Goal: Entertainment & Leisure: Consume media (video, audio)

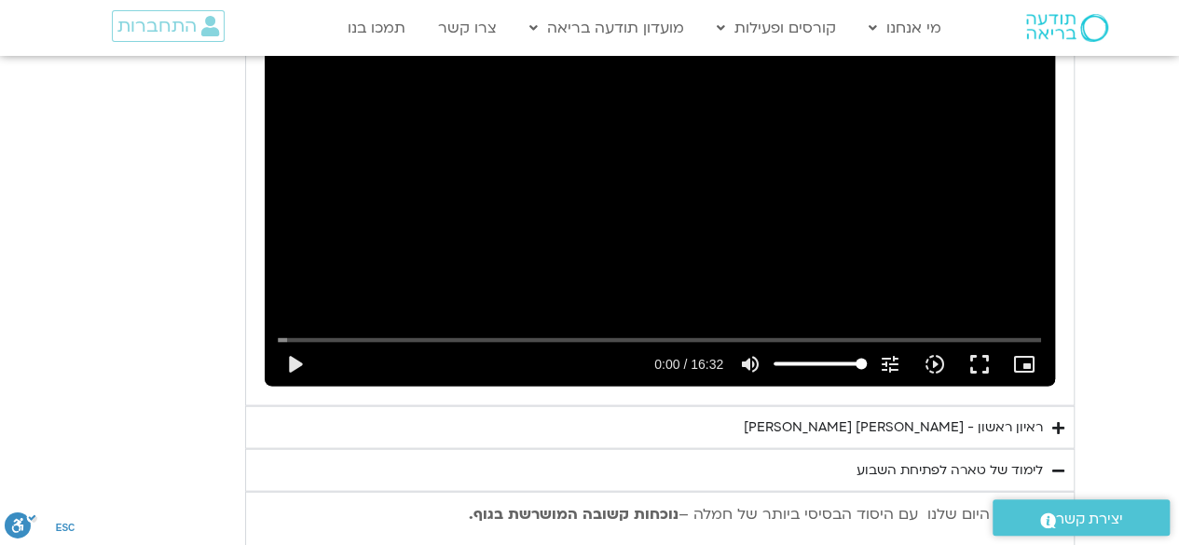
scroll to position [5304, 0]
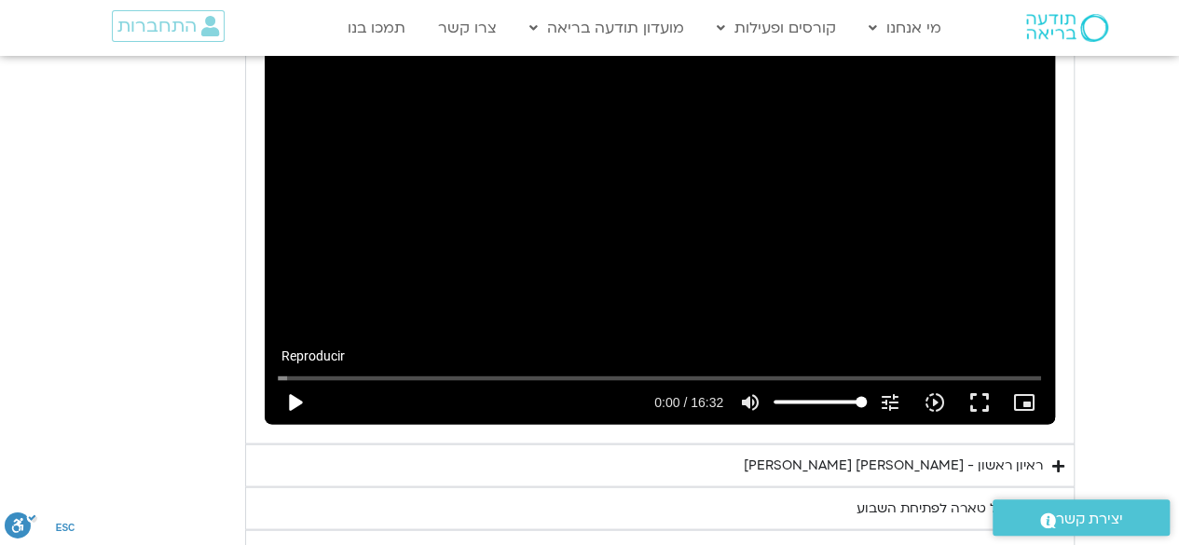
click at [289, 379] on button "play_arrow" at bounding box center [294, 401] width 45 height 45
type input "1139.36"
type input "0.02"
type input "1139.36"
type input "0.103348"
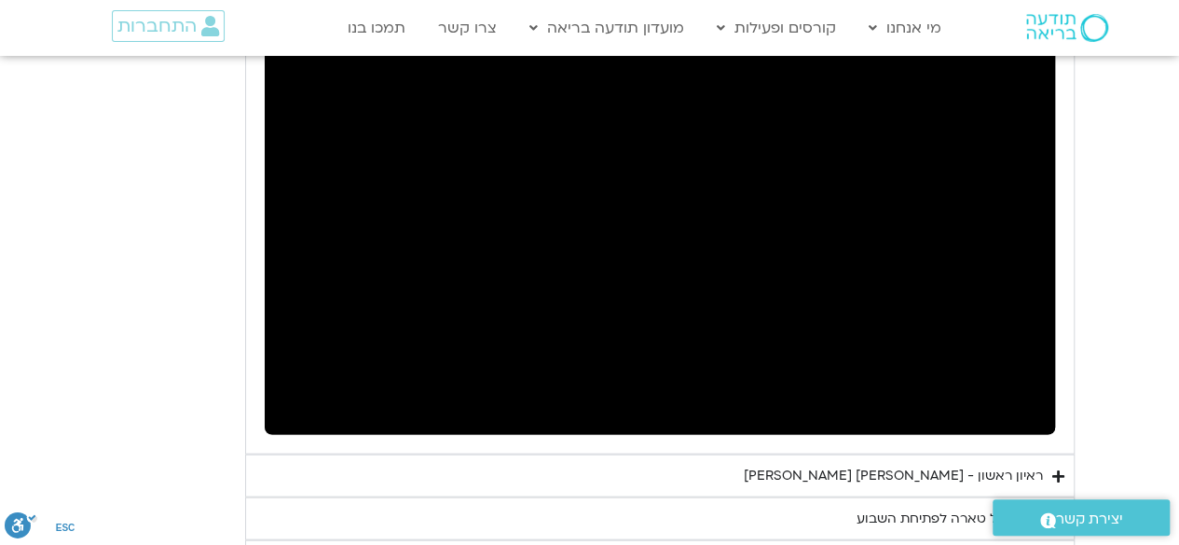
scroll to position [5267, 0]
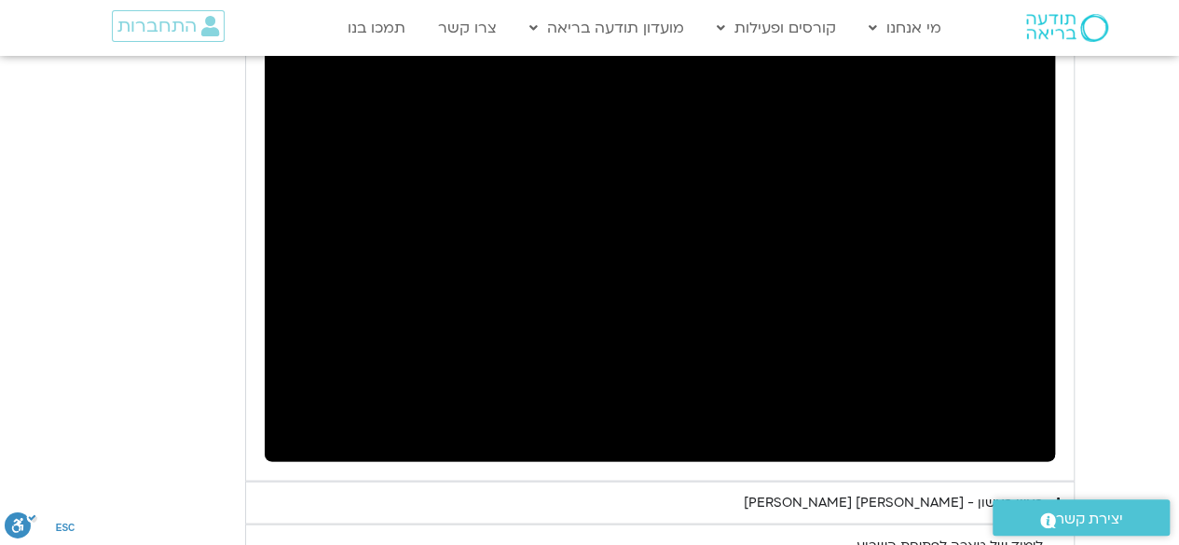
type input "1139.36"
type input "3.250677"
type input "1139.36"
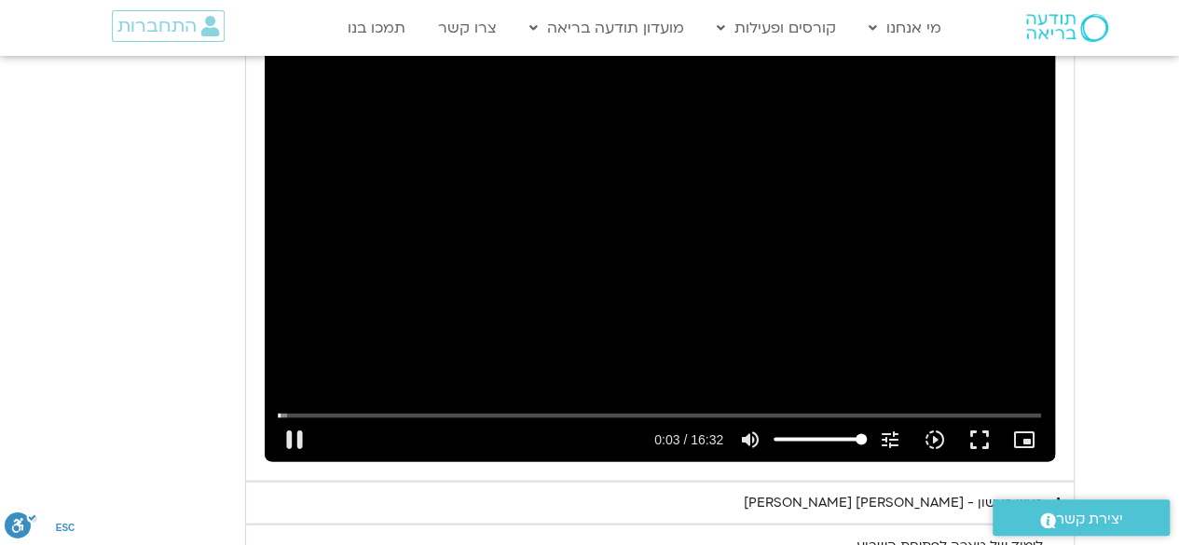
type input "3.384071"
type input "1139.36"
type input "3.518416"
type input "1139.36"
type input "3.649865"
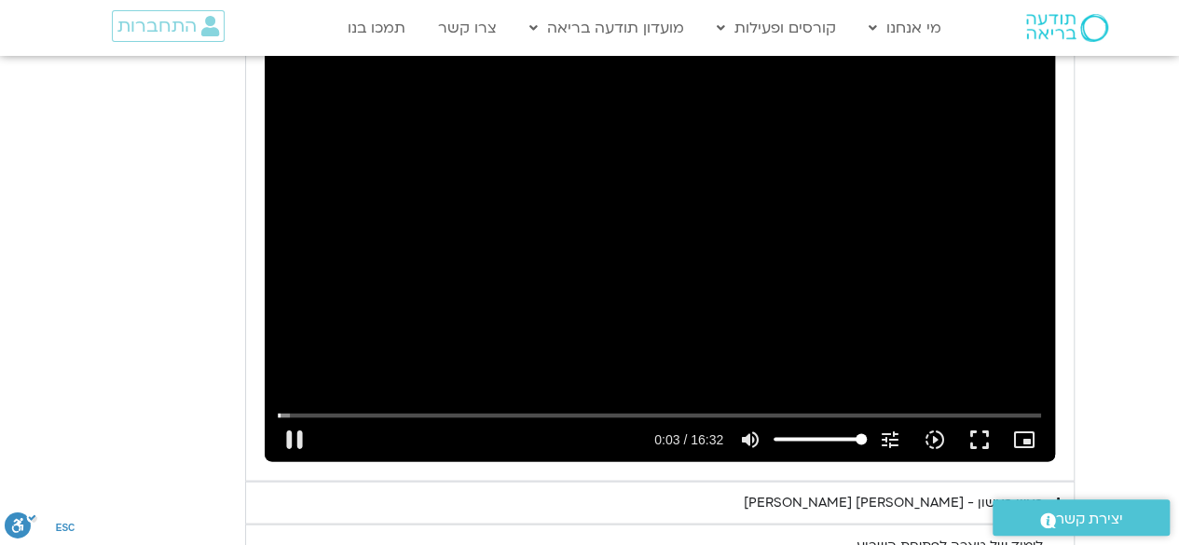
type input "1139.36"
type input "3.78361"
type input "1139.36"
type input "3.905058"
type input "1139.36"
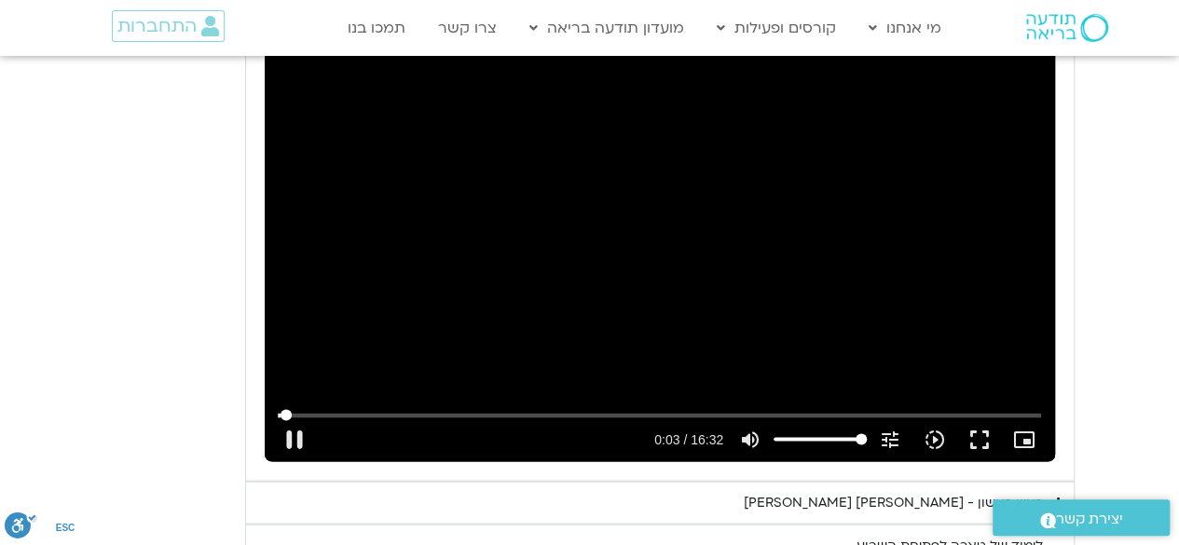
type input "4.040779"
type input "1139.36"
type input "4.170059"
type input "1139.36"
type input "4.300958"
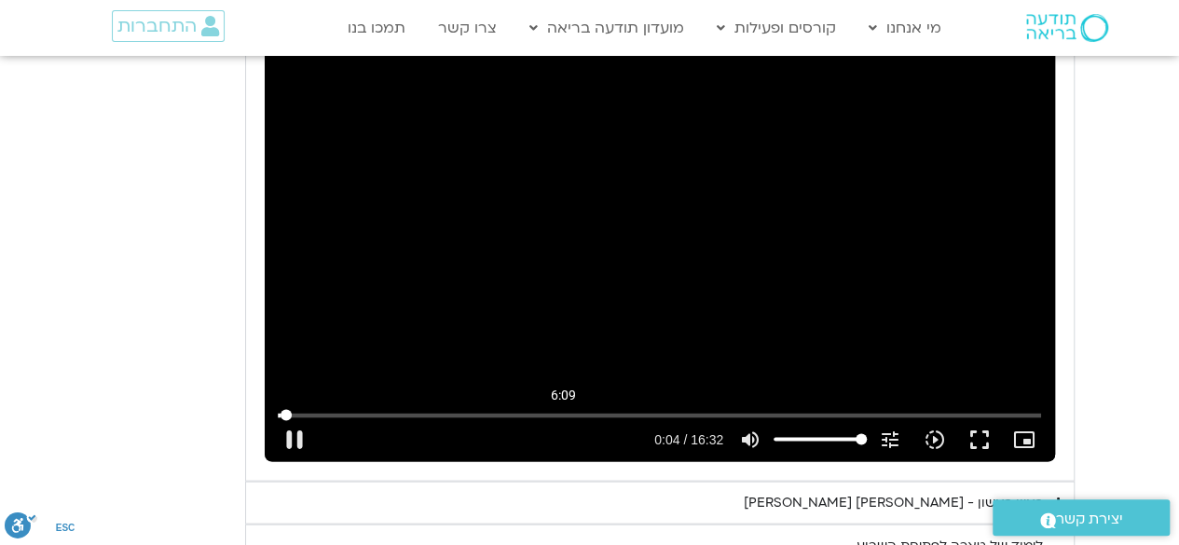
type input "1139.36"
type input "4.432804"
type input "1139.36"
type input "4.566726"
type input "1139.36"
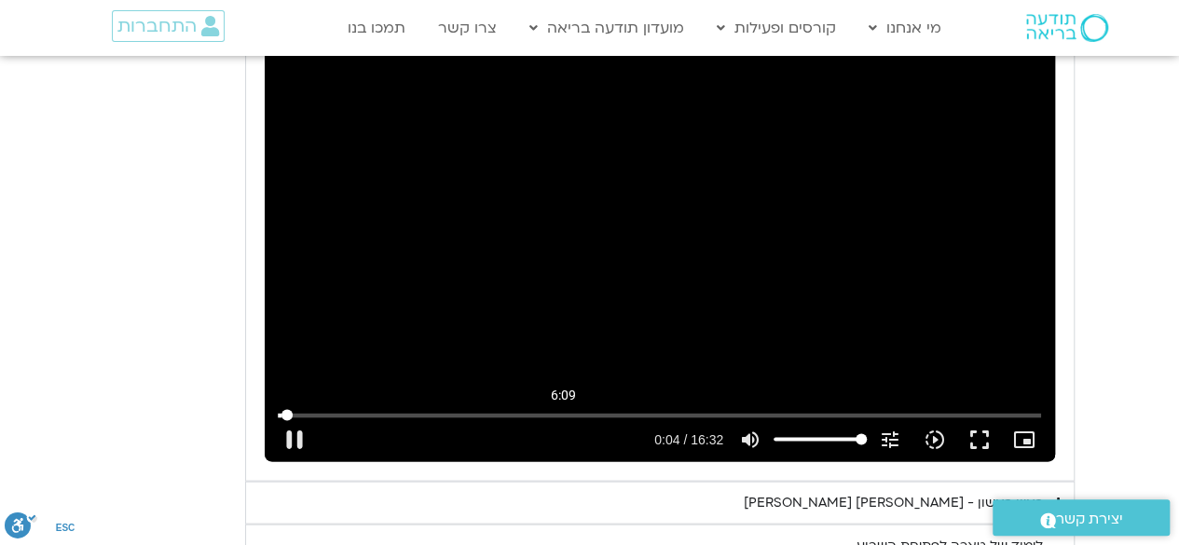
type input "370.098929041244"
type input "1139.36"
type input "370.098929041244"
click at [563, 409] on input "Buscar" at bounding box center [659, 414] width 763 height 11
type input "1139.36"
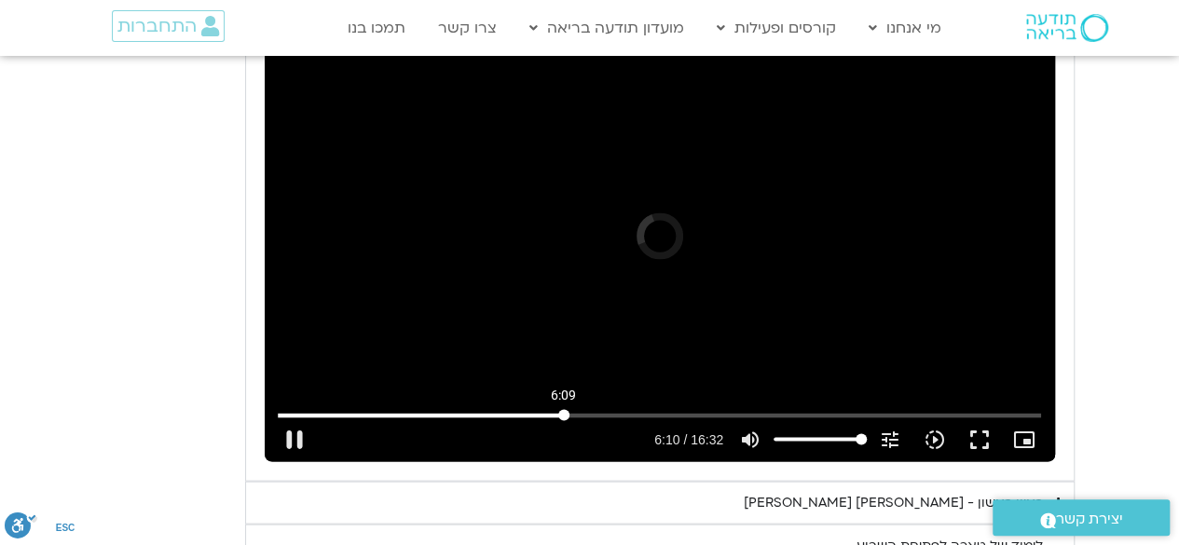
type input "370.098929"
type input "1139.36"
type input "370.109165"
type input "1139.36"
type input "370.174524"
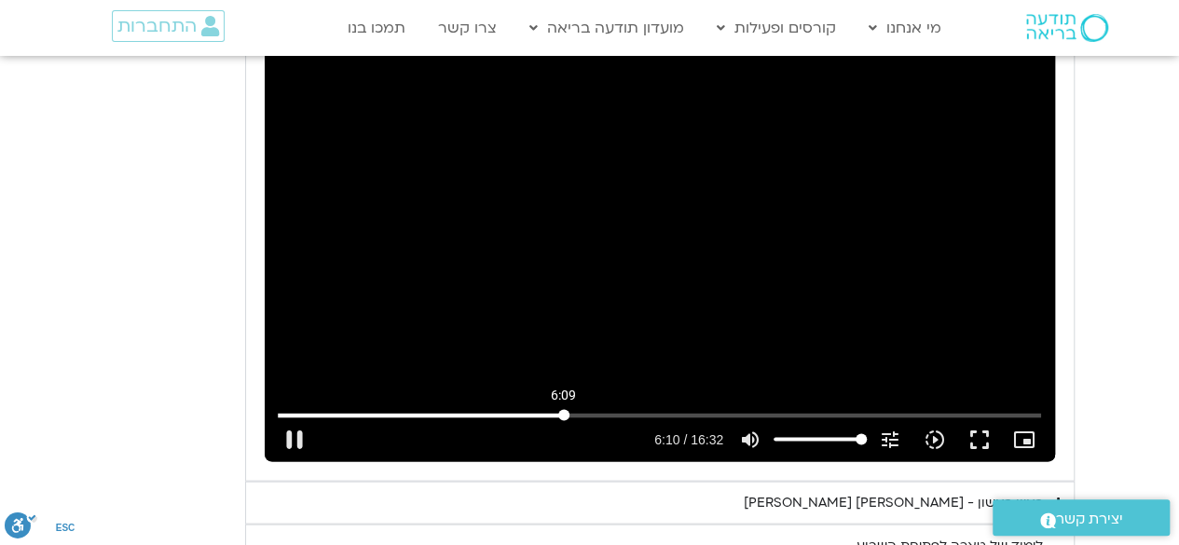
type input "1139.36"
type input "370.30297"
type input "1139.36"
type input "370.434654"
type input "1139.36"
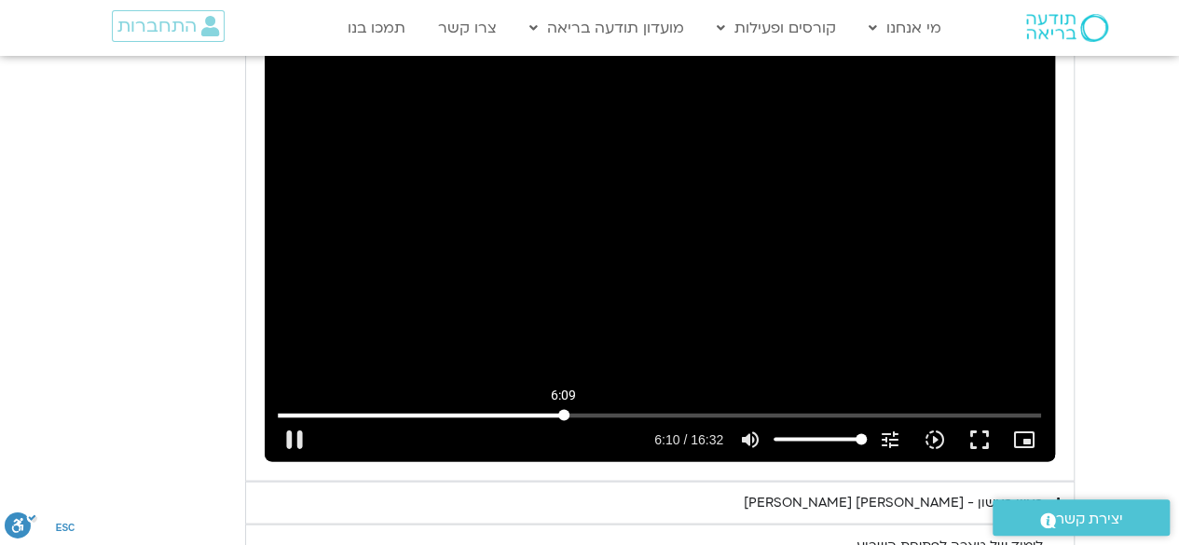
type input "370.567491"
type input "1139.36"
type input "370.698465"
type input "1139.36"
type input "370.830344"
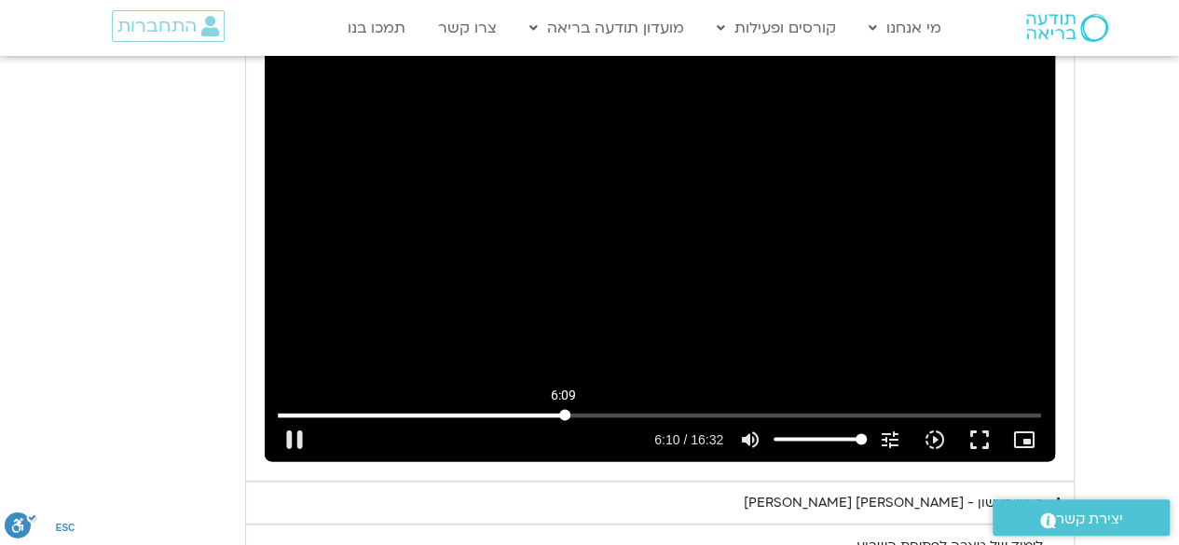
type input "1139.36"
type input "370.957778"
type input "1139.36"
type input "371.088451"
type input "1139.36"
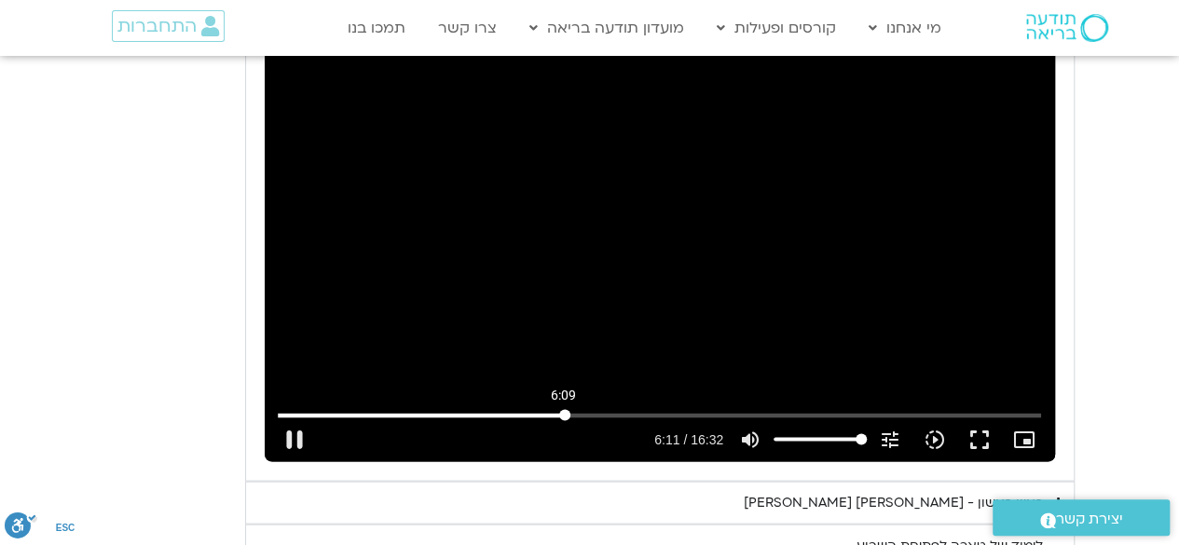
type input "371.222788"
type input "1139.36"
type input "371.363222"
type input "1139.36"
type input "371.501918"
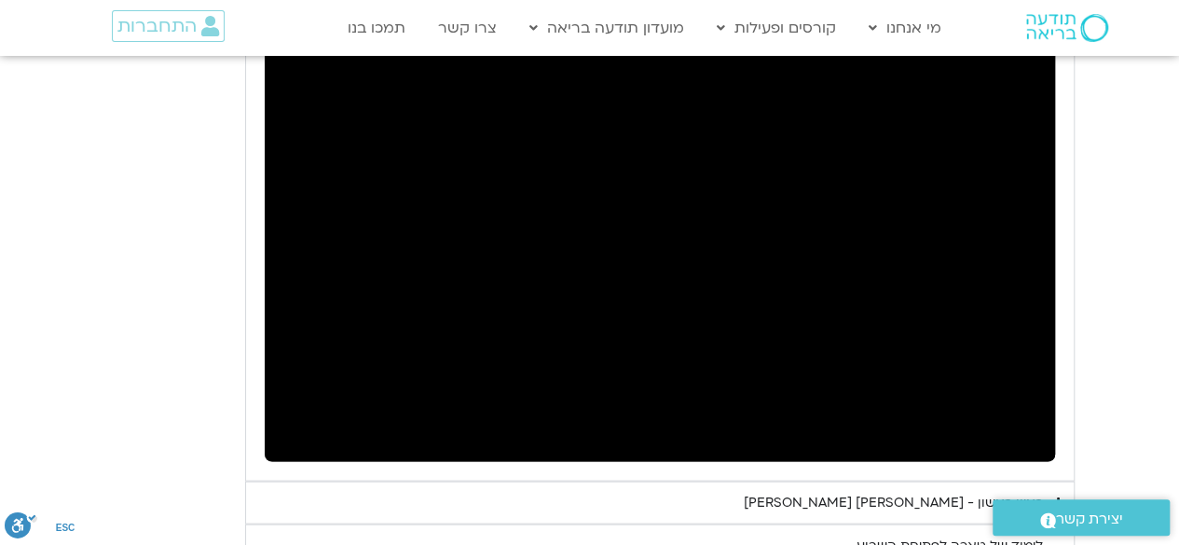
type input "1139.36"
type input "371.893073"
type input "1139.36"
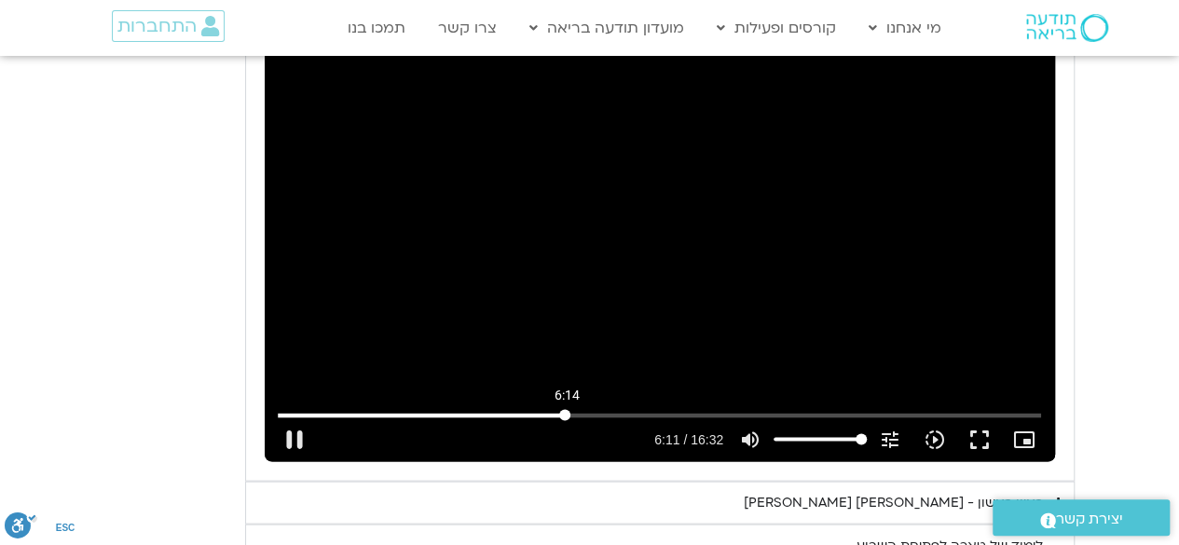
type input "372.020756"
type input "1139.36"
type input "372.151687"
type input "1139.36"
type input "372.290044"
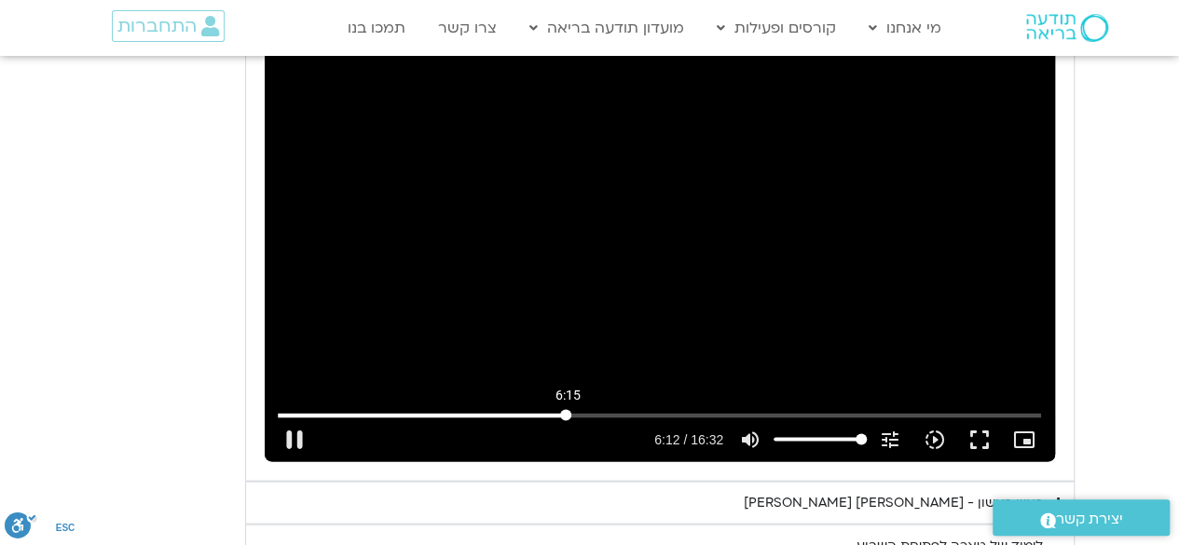
type input "1139.36"
type input "372.419477"
type input "1139.36"
type input "372.553302"
type input "1139.36"
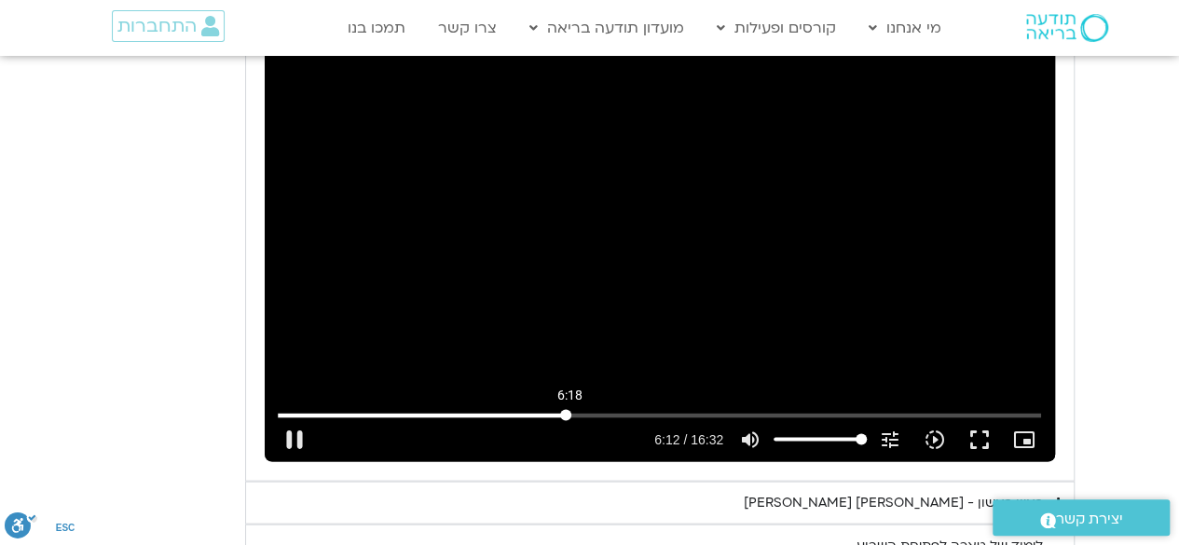
type input "372.686886"
type input "1139.36"
type input "372.810829"
type input "1139.36"
type input "372.953728"
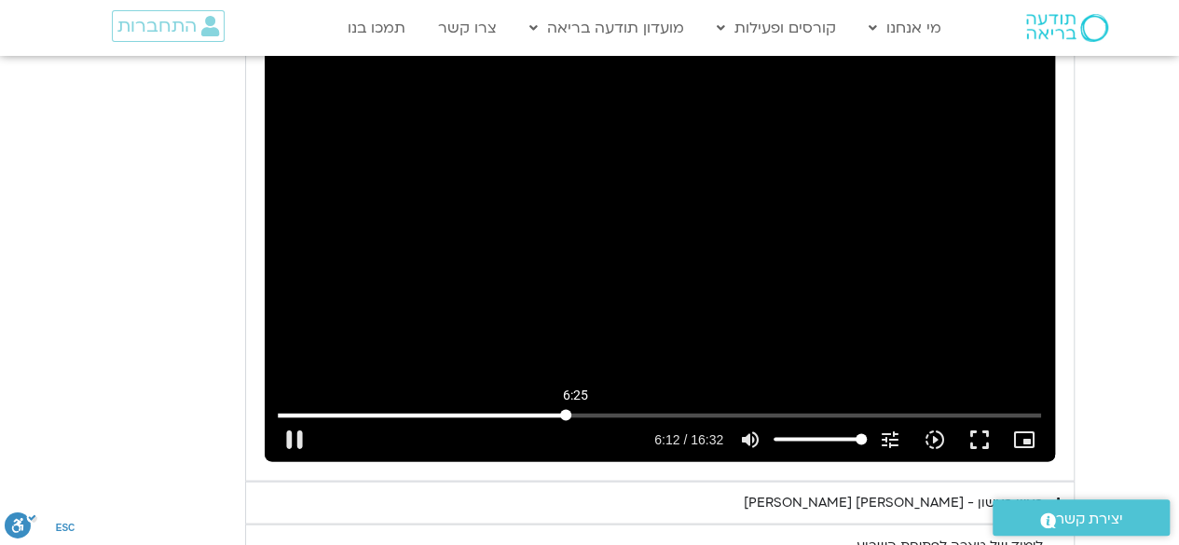
type input "1139.36"
type input "373.083341"
type input "1139.36"
type input "373.218451"
type input "1139.36"
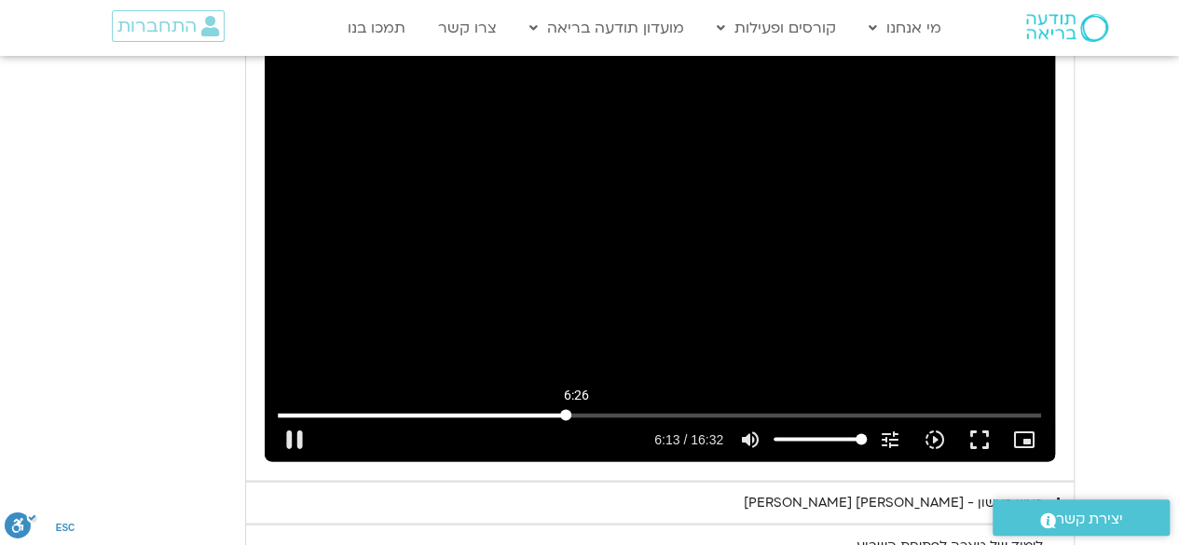
type input "373.335167"
type input "1139.36"
type input "373.469324"
type input "1139.36"
type input "373.601809"
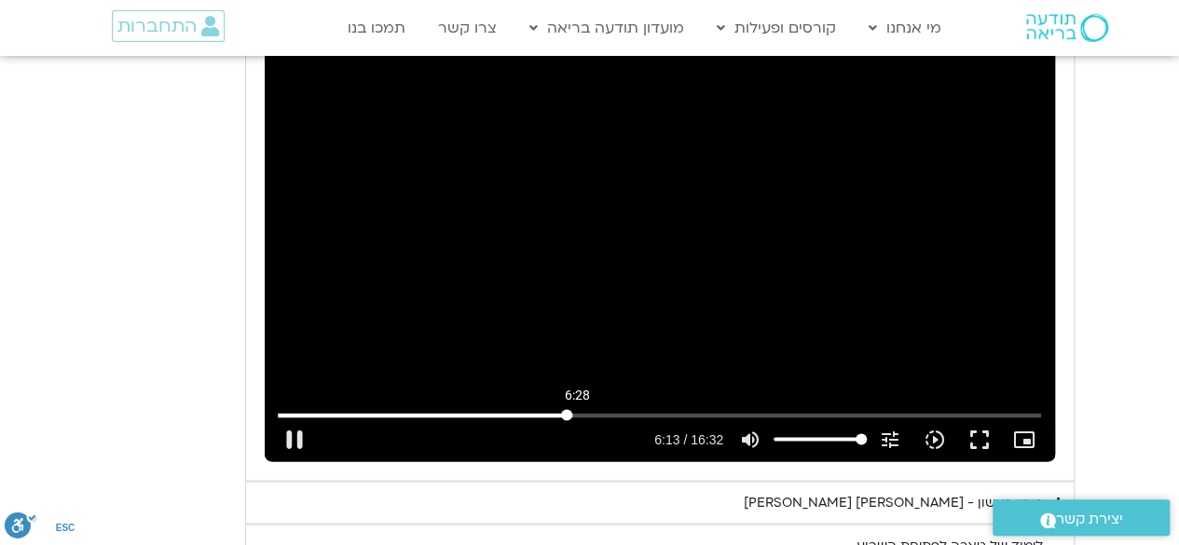
type input "1139.36"
type input "373.72984"
type input "1139.36"
type input "373.85744"
type input "1139.36"
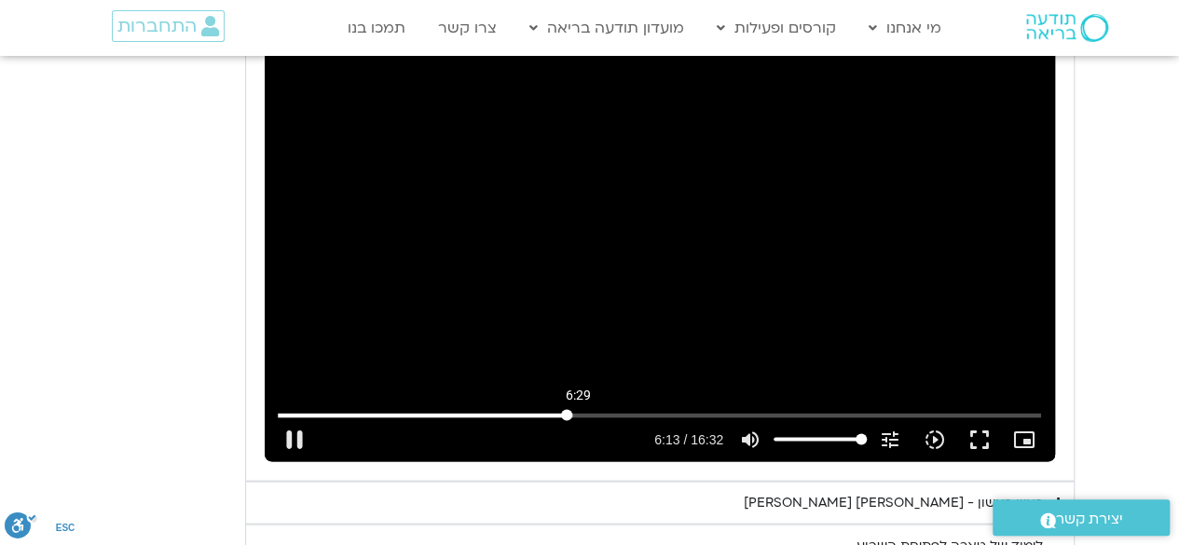
type input "373.990409"
type input "1139.36"
type input "374.117412"
type input "1139.36"
type input "374.243289"
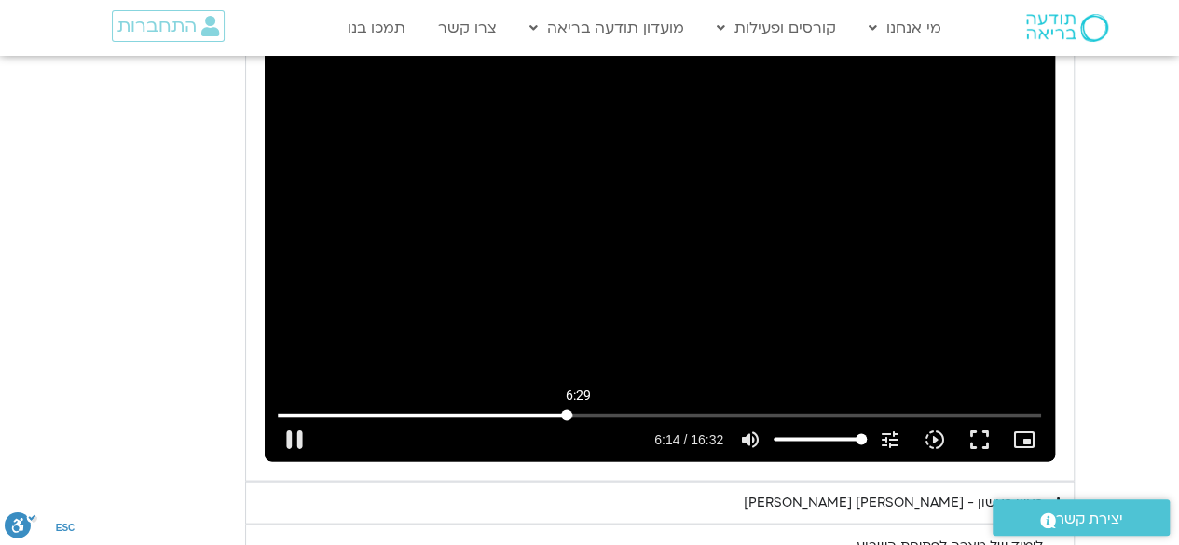
type input "1139.36"
type input "374.373667"
type input "1139.36"
type input "388.941166911708"
type input "1139.36"
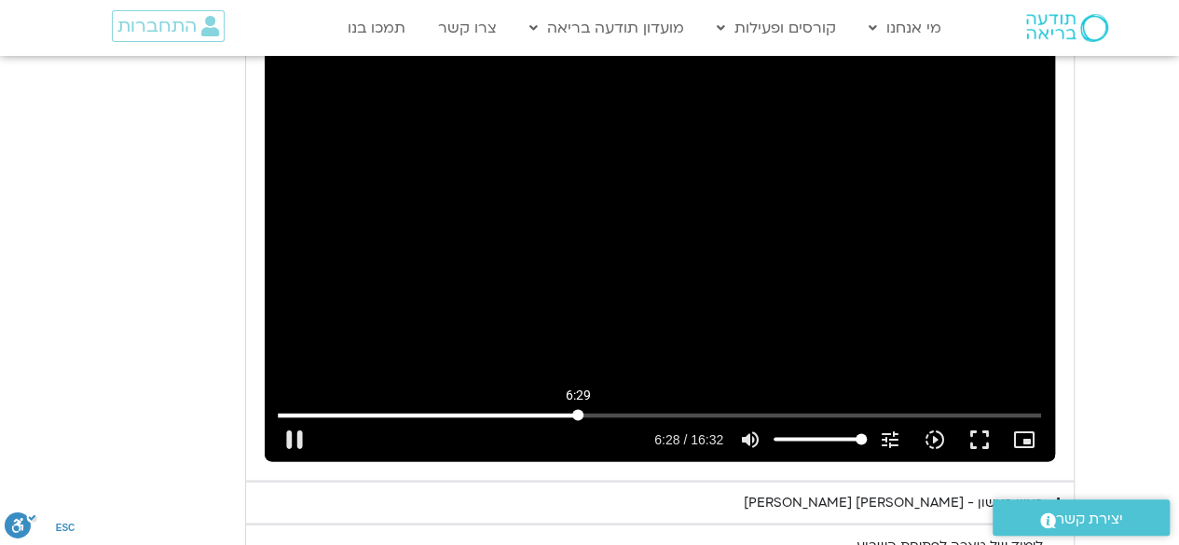
click at [578, 409] on input "Buscar" at bounding box center [659, 414] width 763 height 11
type input "388.941166"
type input "1139.36"
type input "388.997039"
type input "1139.36"
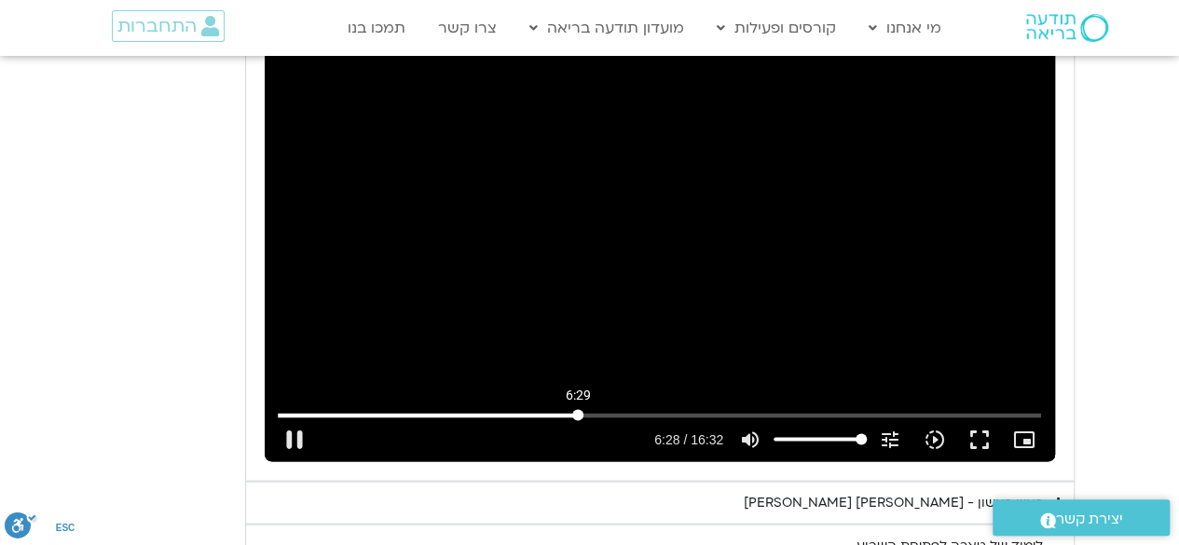
type input "389.128406"
type input "1139.36"
type input "389.264257"
type input "1139.36"
type input "389.392853"
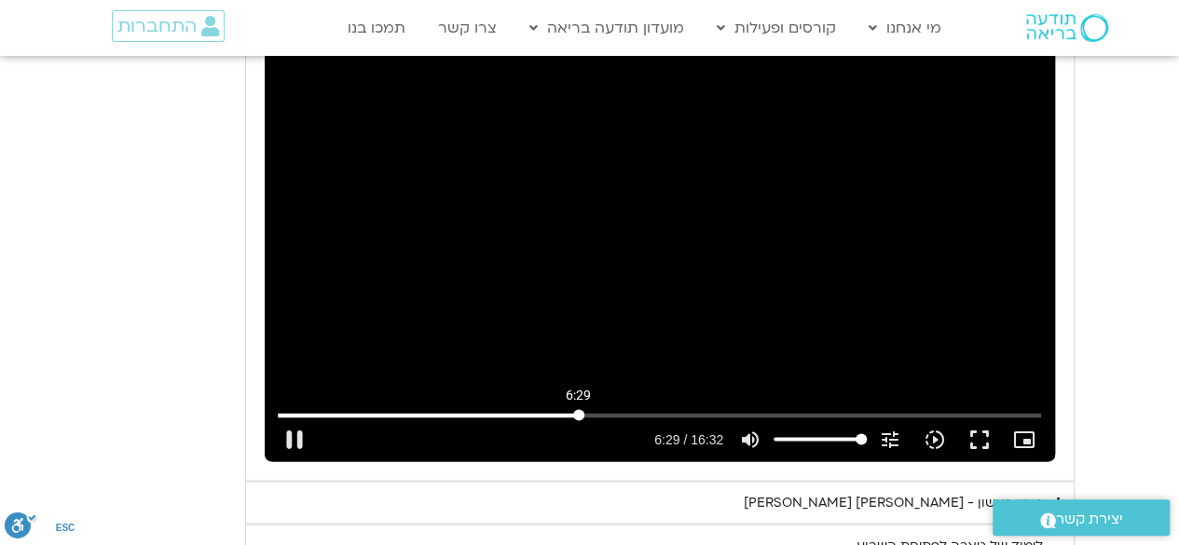
type input "1139.36"
type input "389.527121"
type input "1139.36"
type input "389.657487"
type input "1139.36"
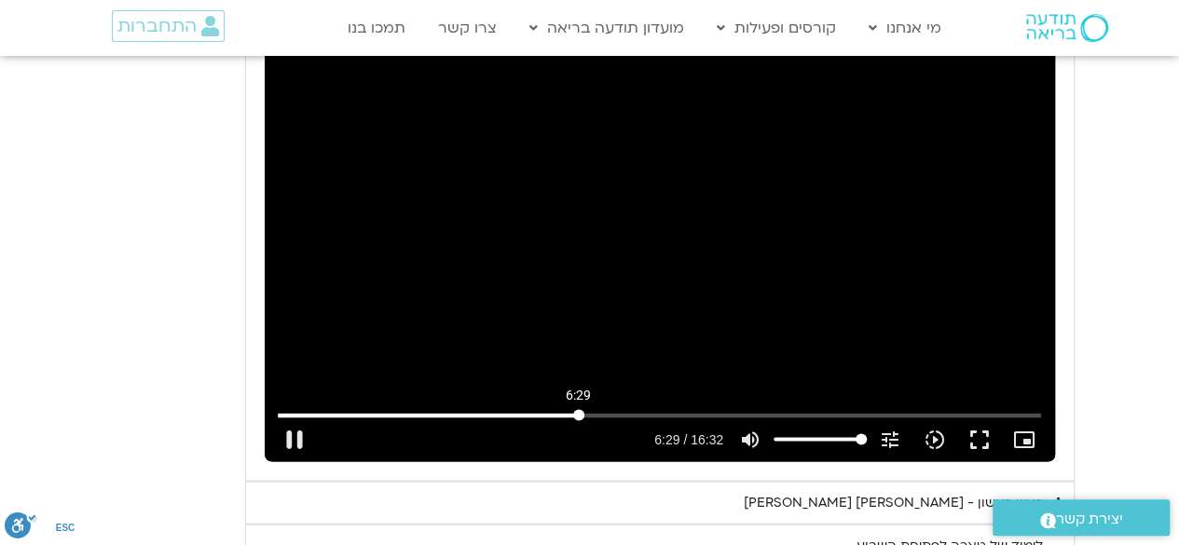
type input "389.841832"
type input "1139.36"
type input "389.956986"
type input "1139.36"
type input "390.059884"
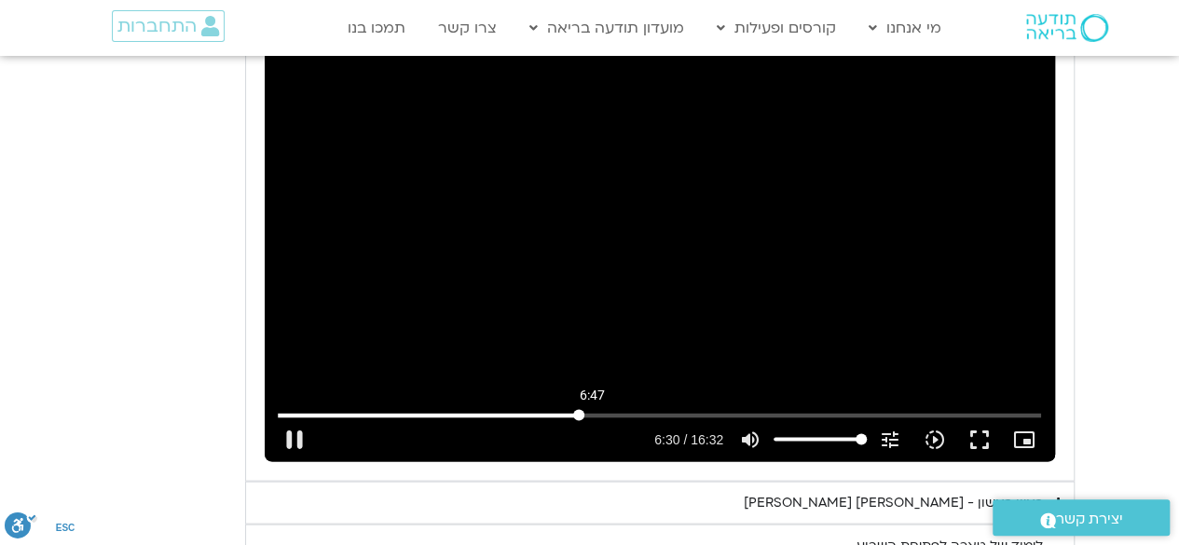
type input "1139.36"
type input "390.240025"
type input "1139.36"
type input "390.375231"
type input "1139.36"
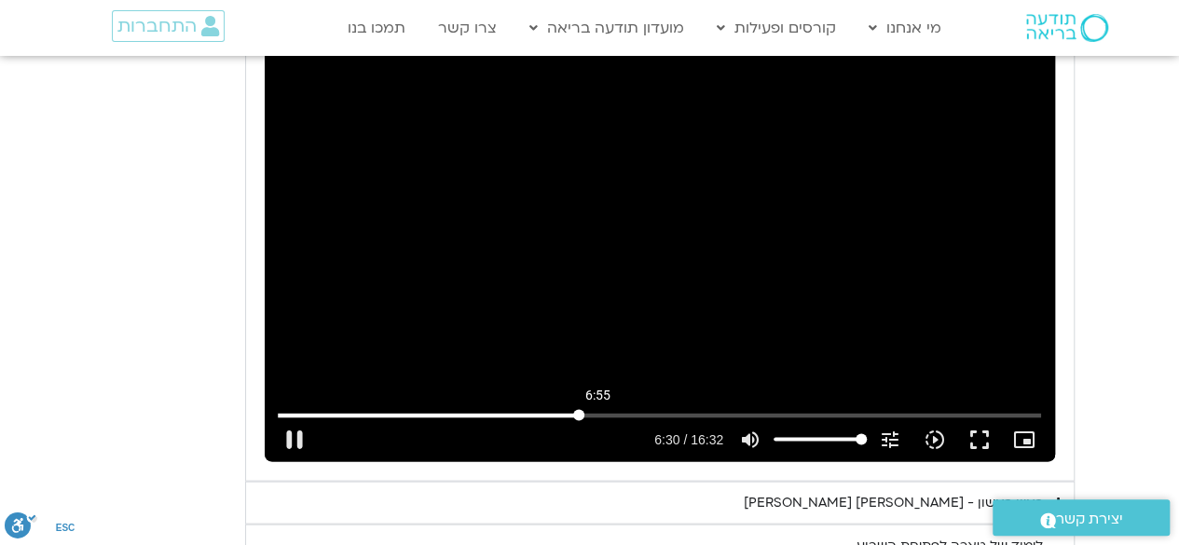
type input "390.452336"
type input "1139.36"
type input "390.607084"
type input "1139.36"
type input "390.712911"
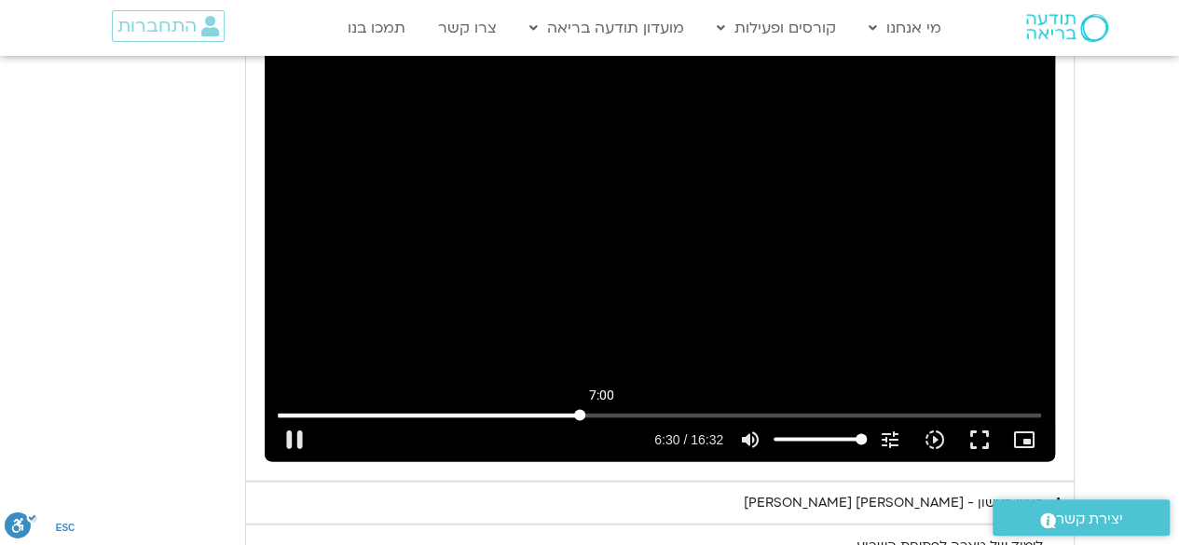
type input "1139.36"
type input "390.838135"
type input "1139.36"
type input "390.970855"
type input "1139.36"
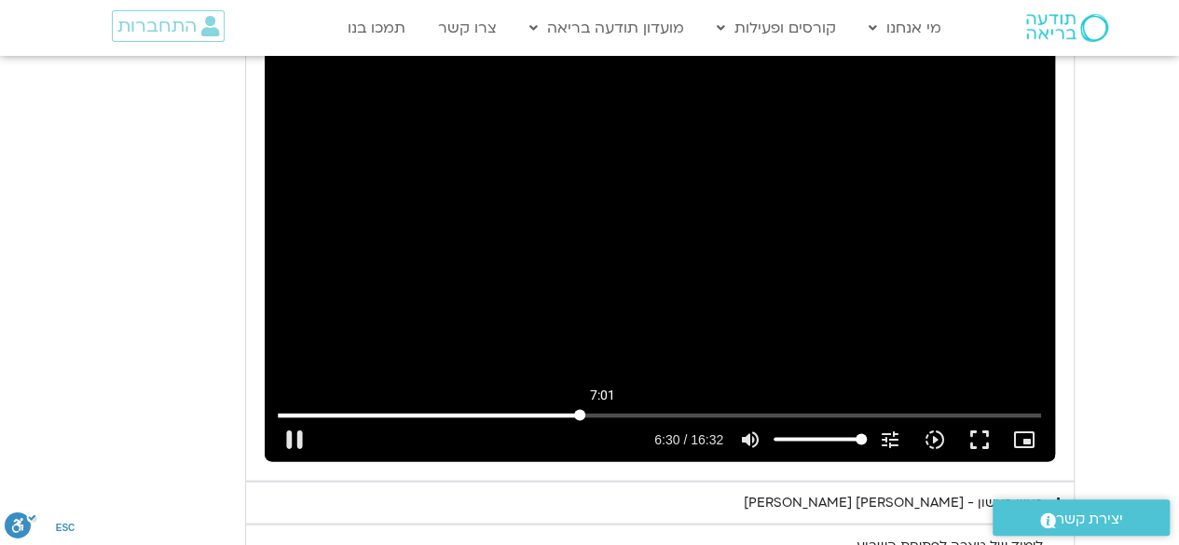
type input "391.106725"
type input "1139.36"
type input "391.234104"
type input "1139.36"
type input "391.36263"
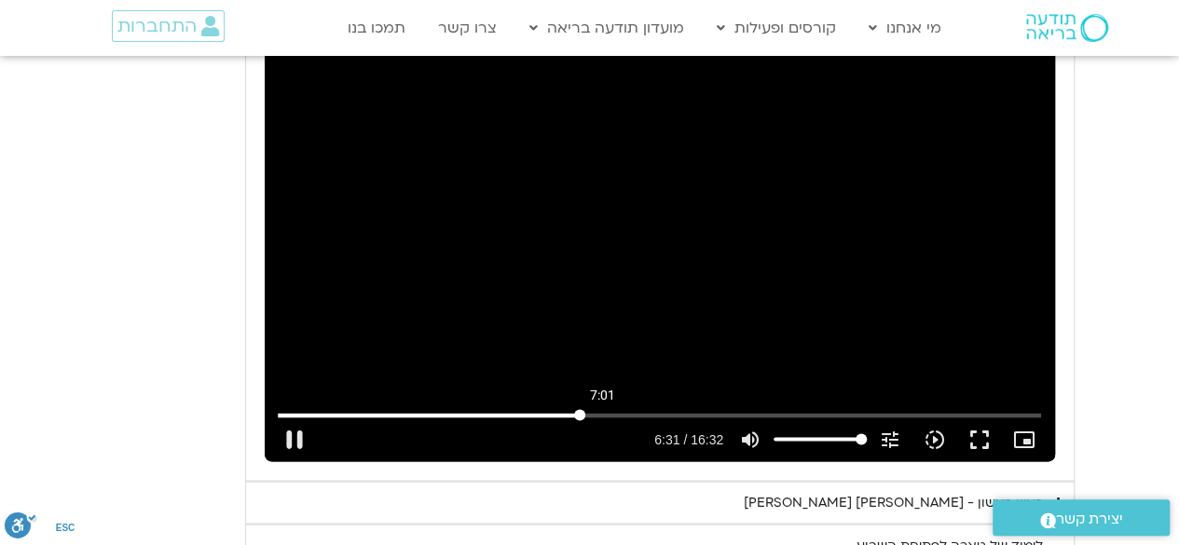
type input "1139.36"
type input "391.493024"
type input "1139.36"
type input "391.627559"
type input "1139.36"
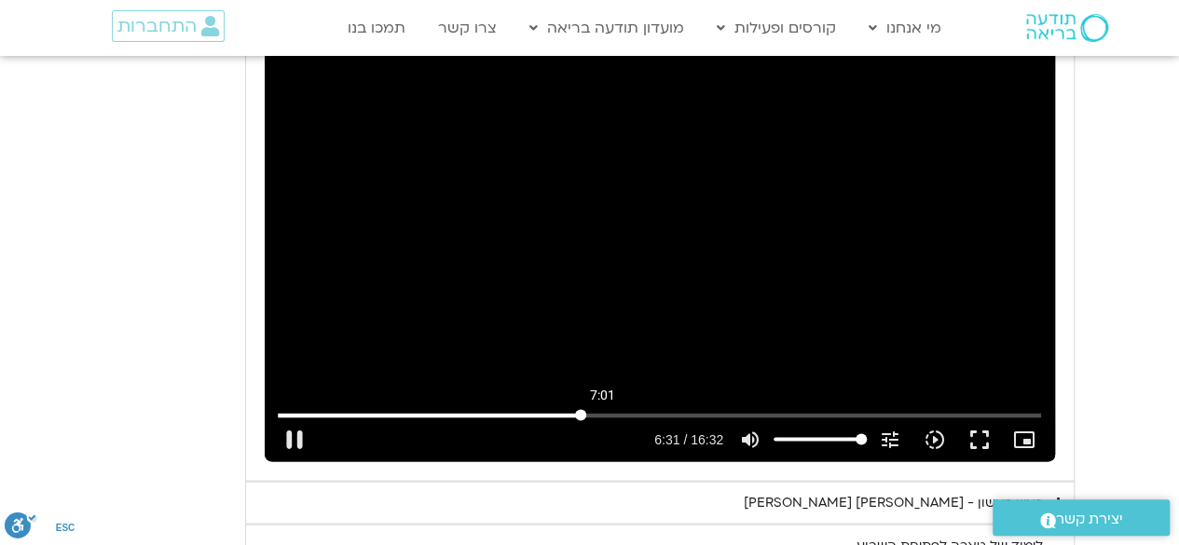
type input "420.891048518146"
type input "1139.36"
click at [602, 409] on input "Buscar" at bounding box center [659, 414] width 763 height 11
type input "420.891048"
type input "1139.36"
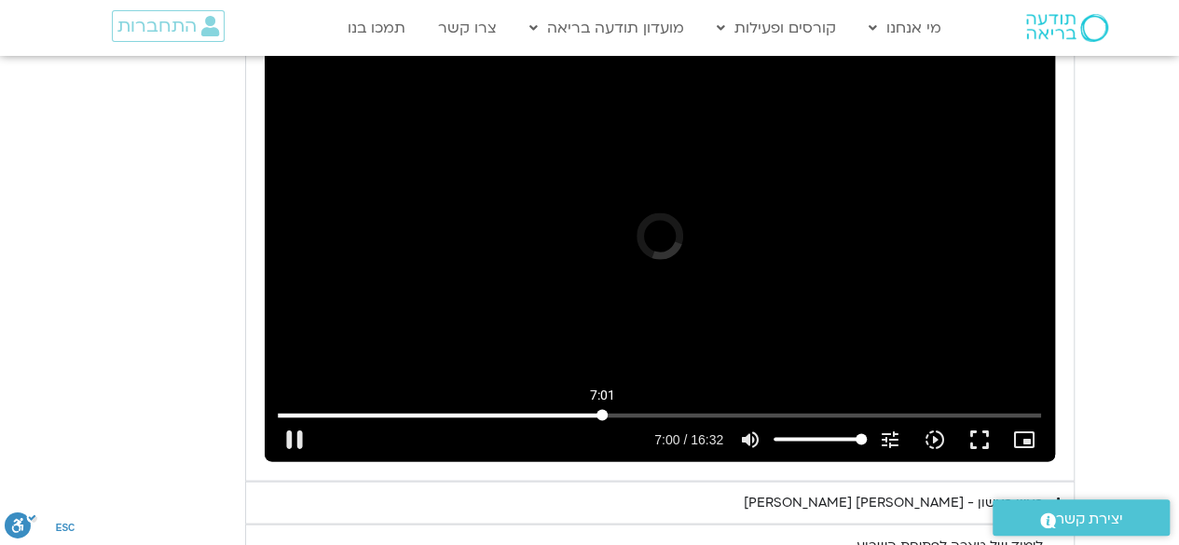
type input "420.896112"
type input "1139.36"
type input "420.960344"
type input "1139.36"
type input "421.094559"
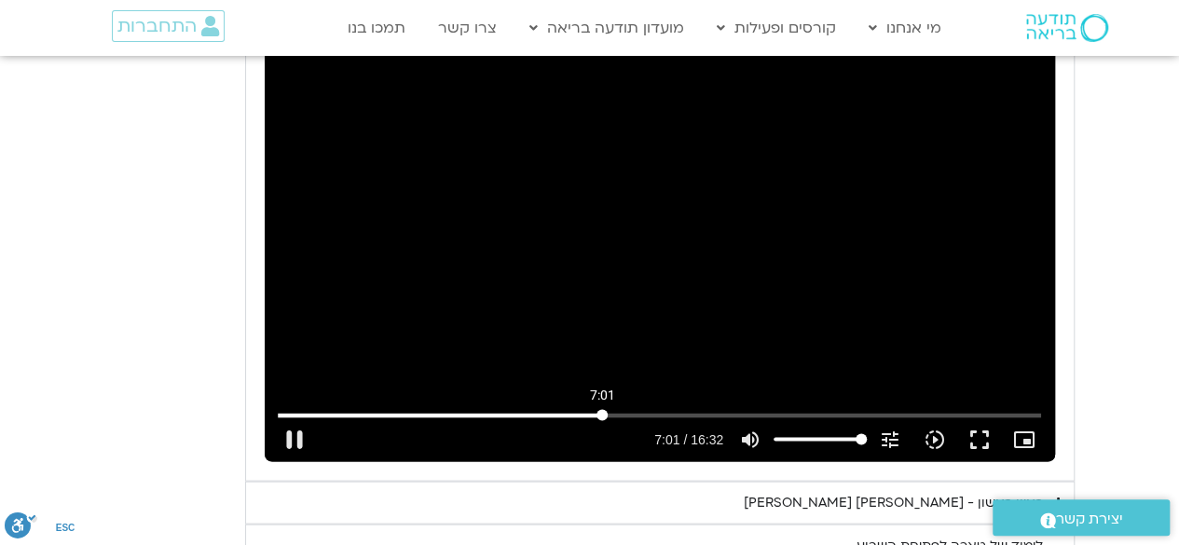
type input "1139.36"
type input "421.232084"
type input "1139.36"
type input "421.362961"
type input "1139.36"
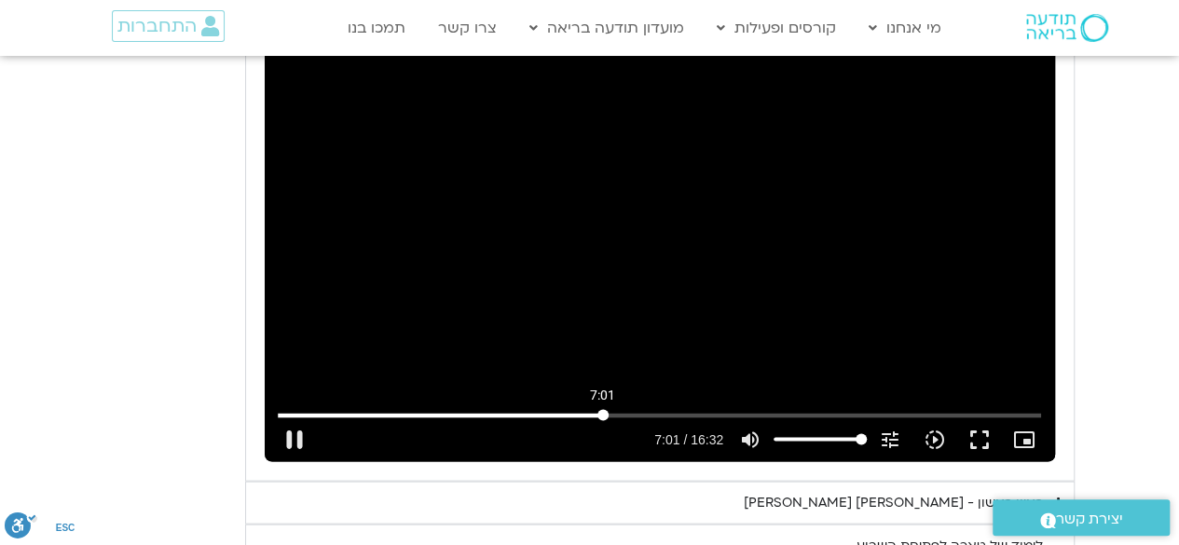
type input "421.493531"
type input "1139.36"
type input "421.621265"
type input "1139.36"
type input "421.750973"
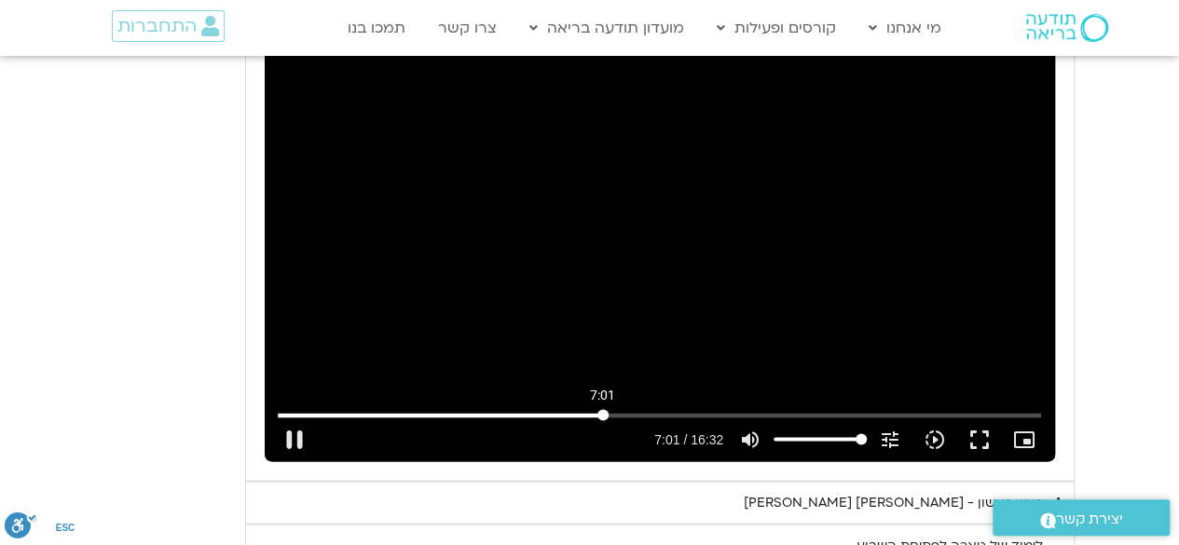
type input "1139.36"
type input "421.887434"
type input "1139.36"
type input "422.020379"
type input "1139.36"
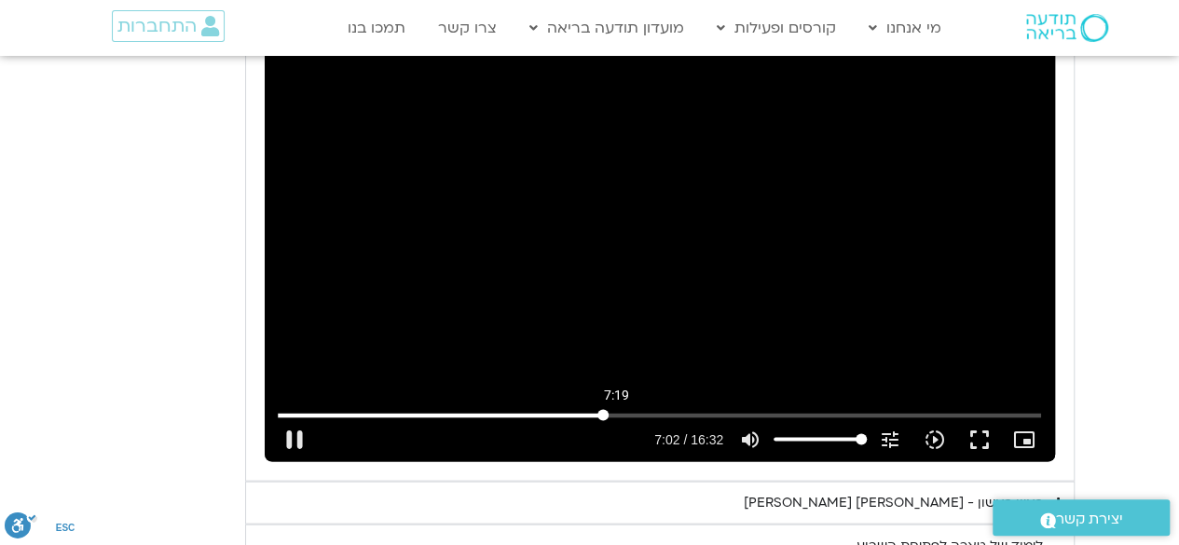
type input "422.140102"
type input "1139.36"
type input "422.289055"
type input "1139.36"
type input "422.404152"
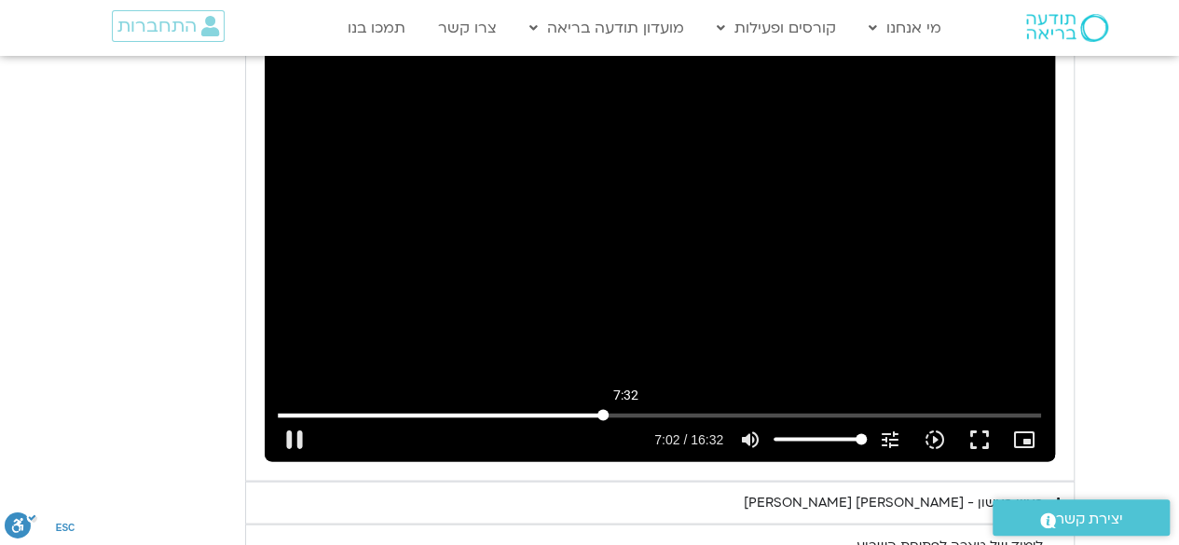
type input "1139.36"
type input "422.553454"
type input "1139.36"
type input "422.661139"
type input "1139.36"
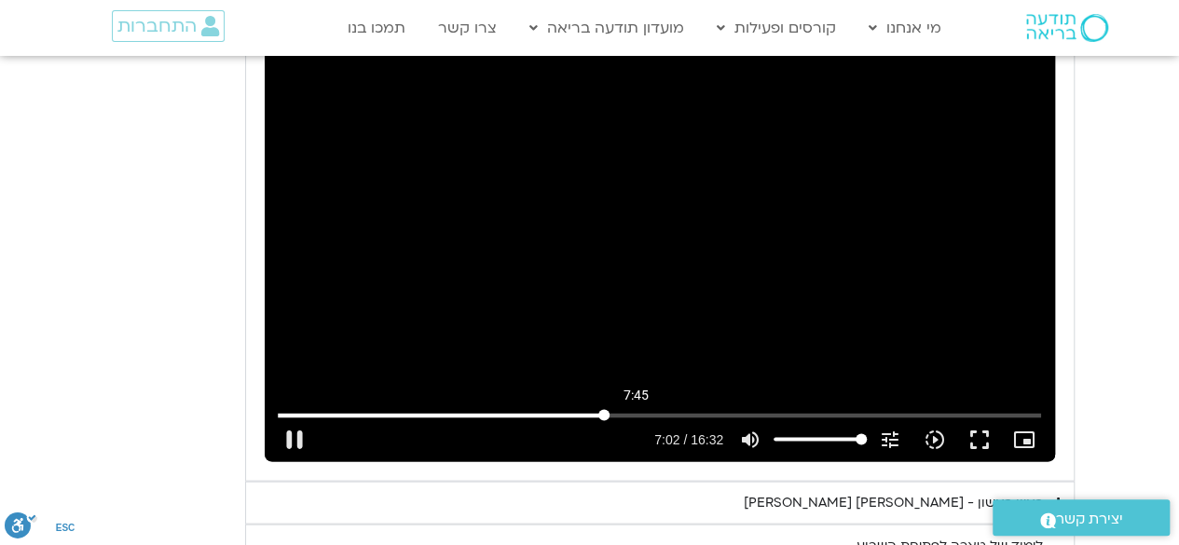
type input "422.79111"
type input "1139.36"
type input "422.924035"
type input "1139.36"
type input "423.070083"
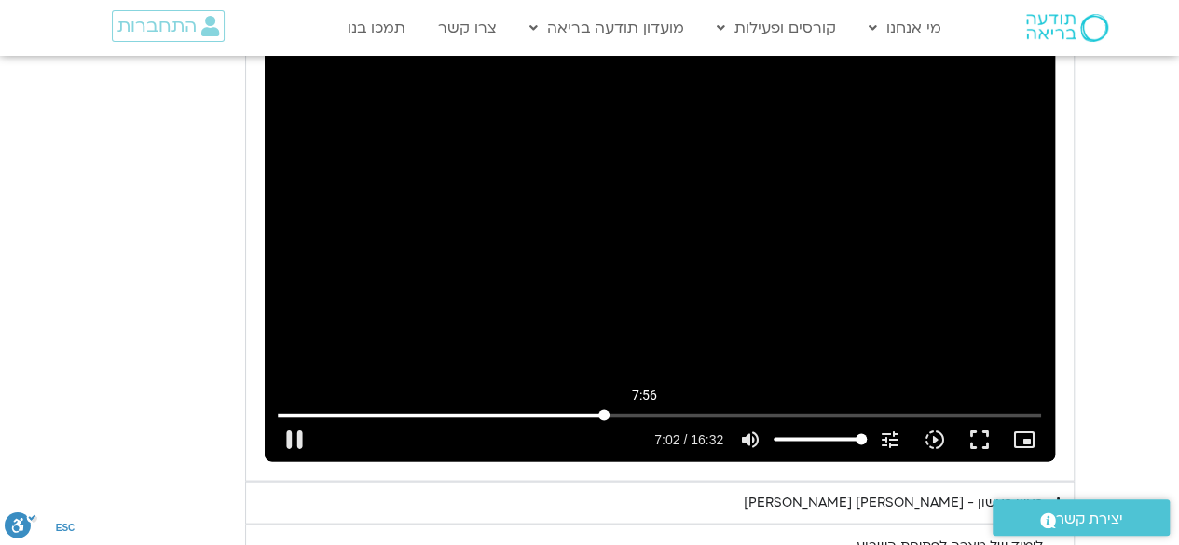
type input "1139.36"
type input "423.183132"
type input "1139.36"
type input "423.321477"
type input "1139.36"
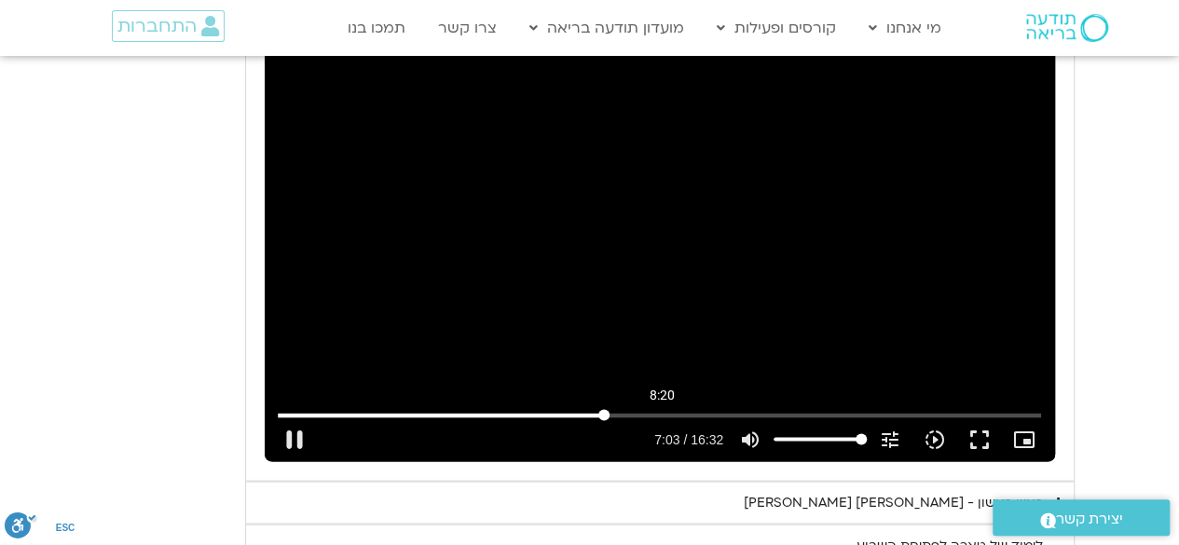
type input "423.468617"
type input "1139.36"
type input "423.740595"
type input "1139.36"
type input "423.872496"
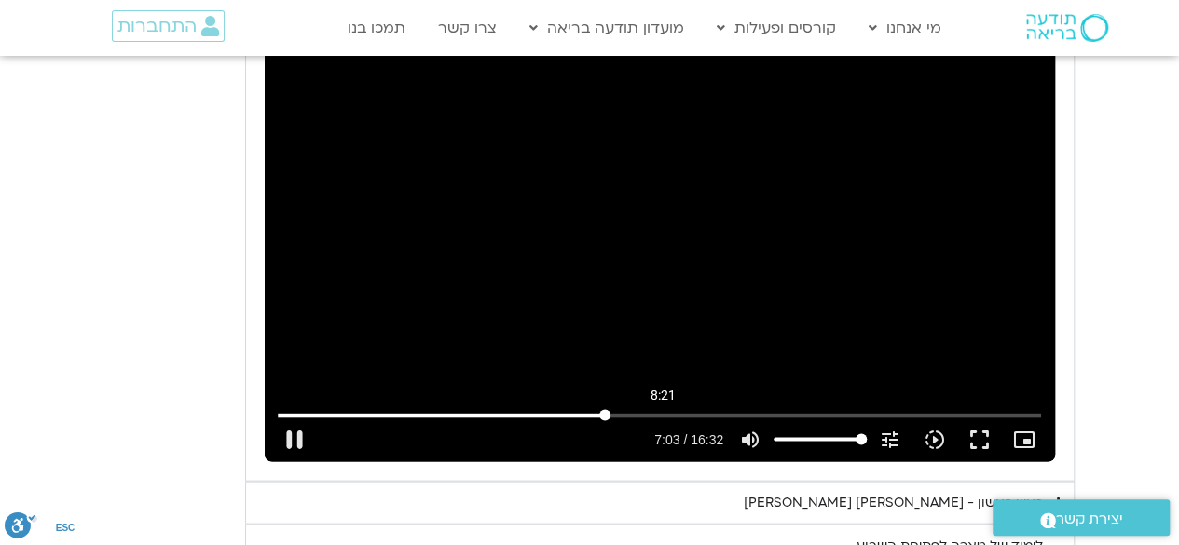
type input "1139.36"
type input "501.175366400991"
type input "1139.36"
type input "501.175366400991"
click at [663, 409] on input "Buscar" at bounding box center [659, 414] width 763 height 11
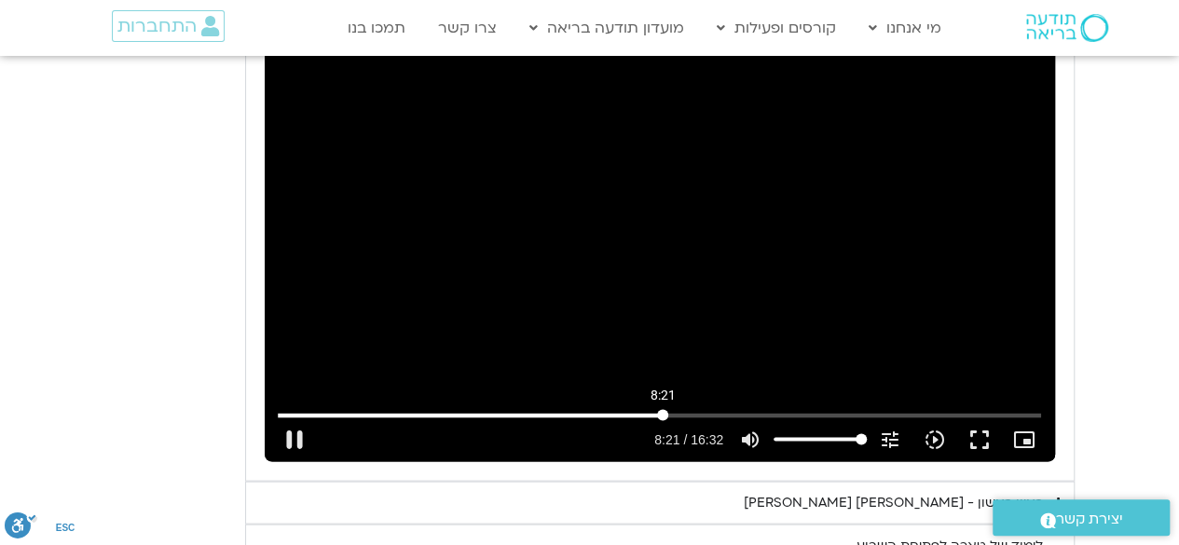
type input "1139.36"
type input "501.175366"
type input "1139.36"
type input "501.1785"
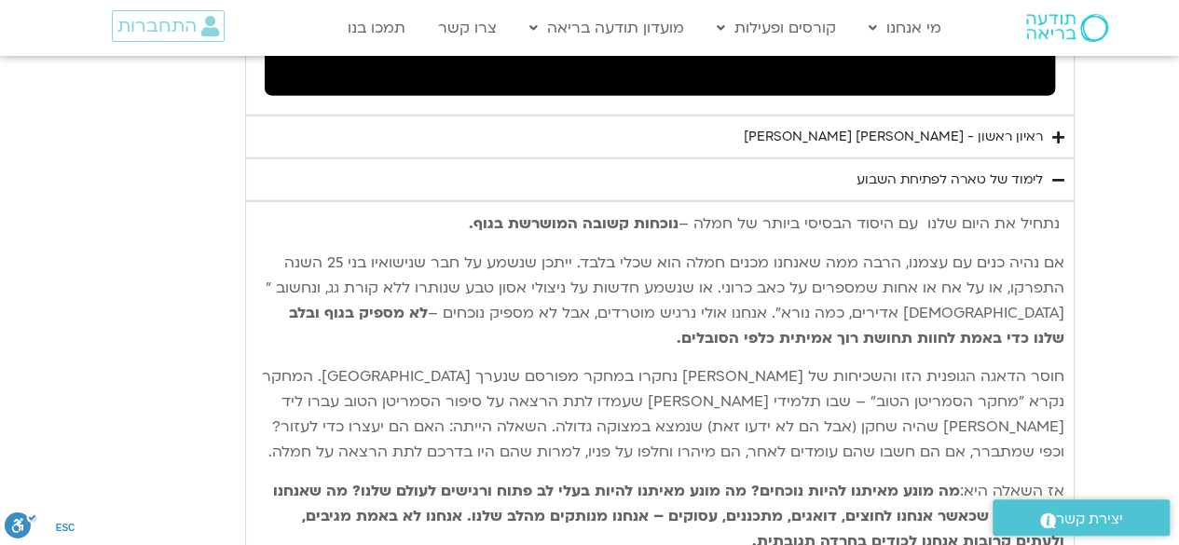
scroll to position [5155, 0]
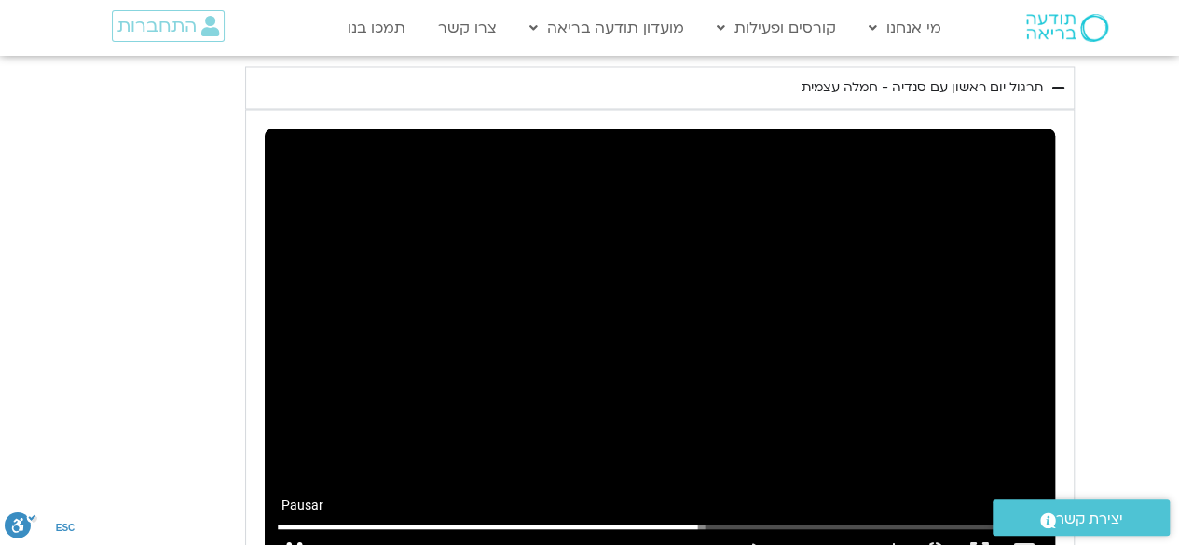
click at [289, 529] on button "pause" at bounding box center [294, 551] width 45 height 45
click at [292, 529] on button "play_arrow" at bounding box center [294, 551] width 45 height 45
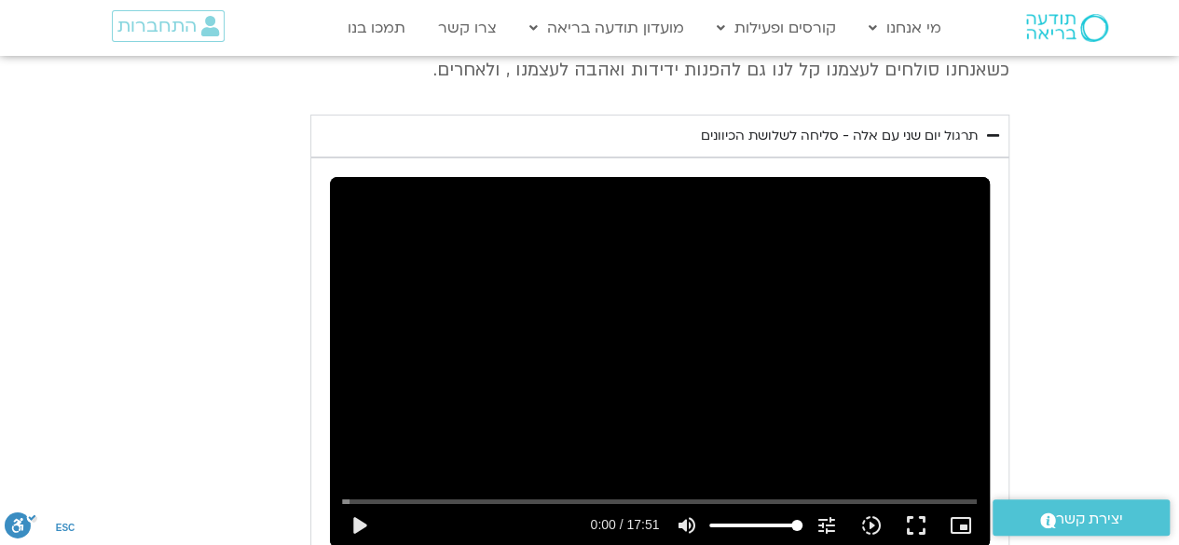
scroll to position [3252, 0]
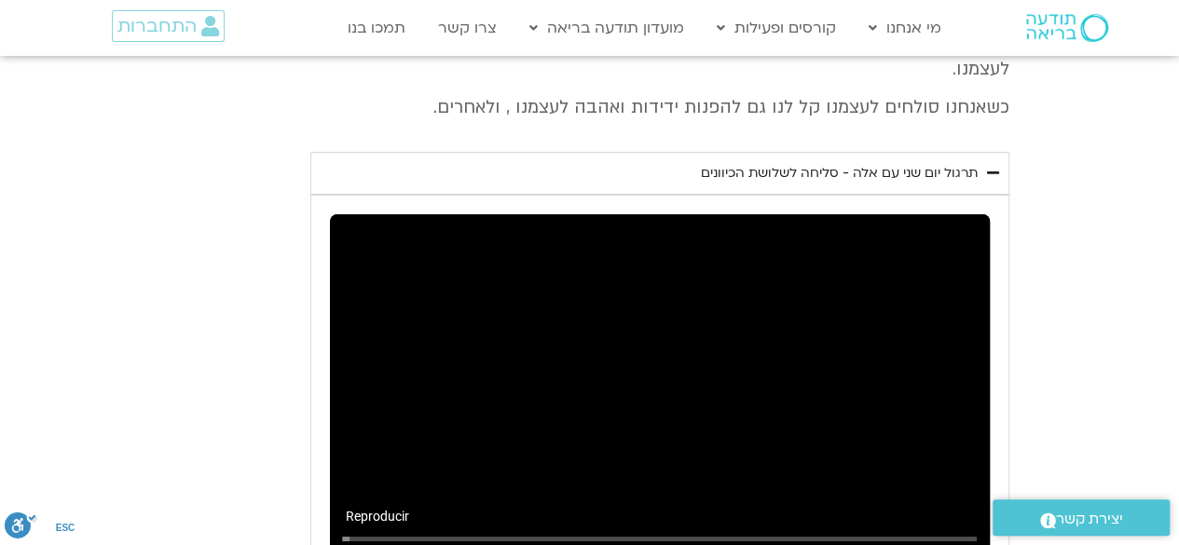
click at [621, 533] on input "Buscar" at bounding box center [660, 538] width 636 height 11
click at [643, 533] on input "Buscar" at bounding box center [660, 538] width 636 height 11
click at [625, 533] on input "Buscar" at bounding box center [660, 538] width 636 height 11
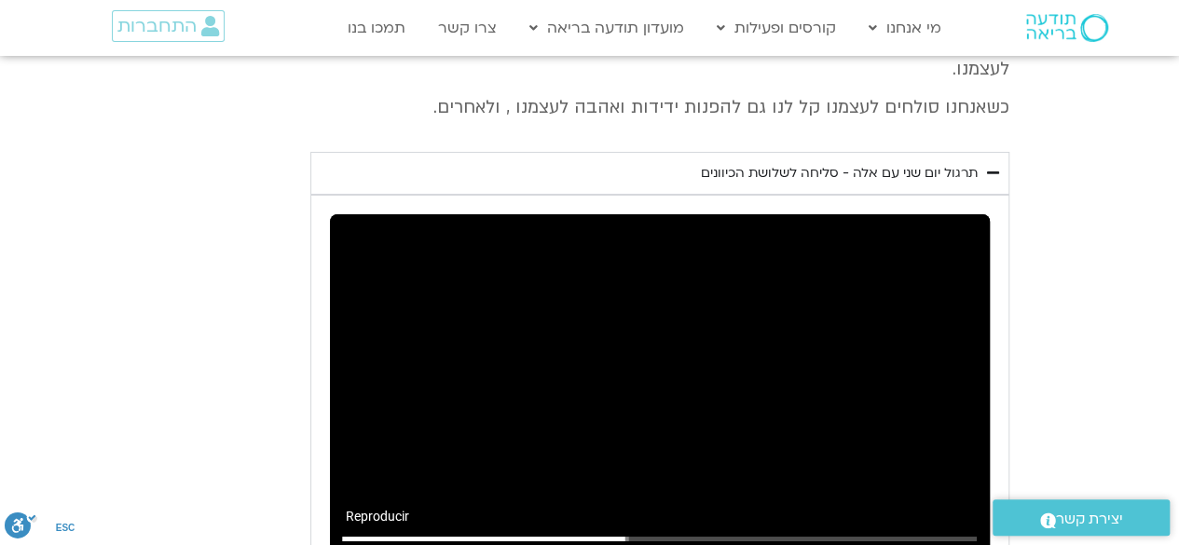
click at [617, 533] on input "Buscar" at bounding box center [660, 538] width 636 height 11
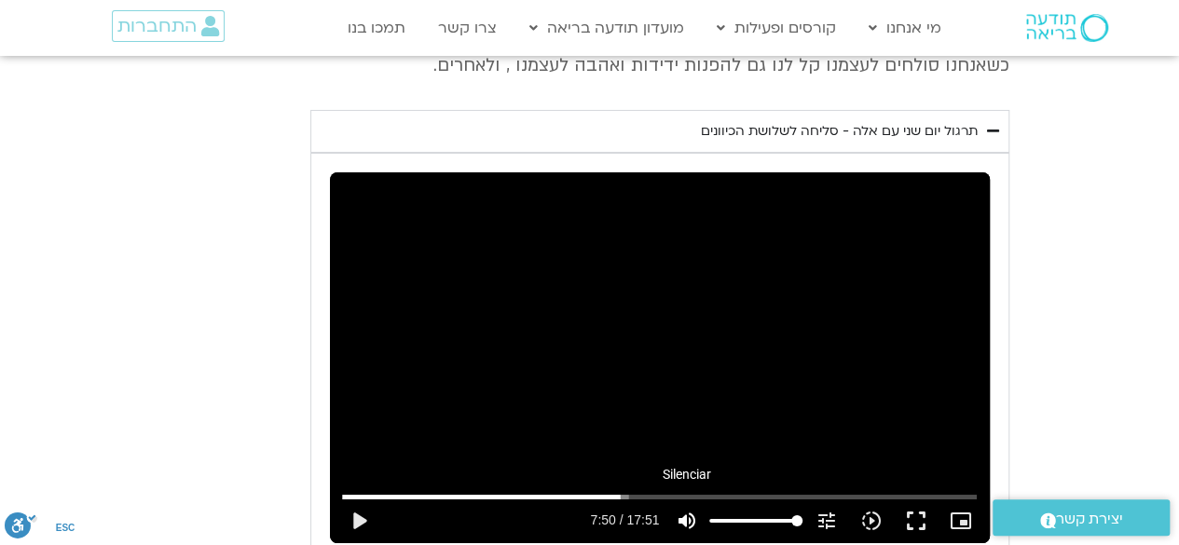
scroll to position [3296, 0]
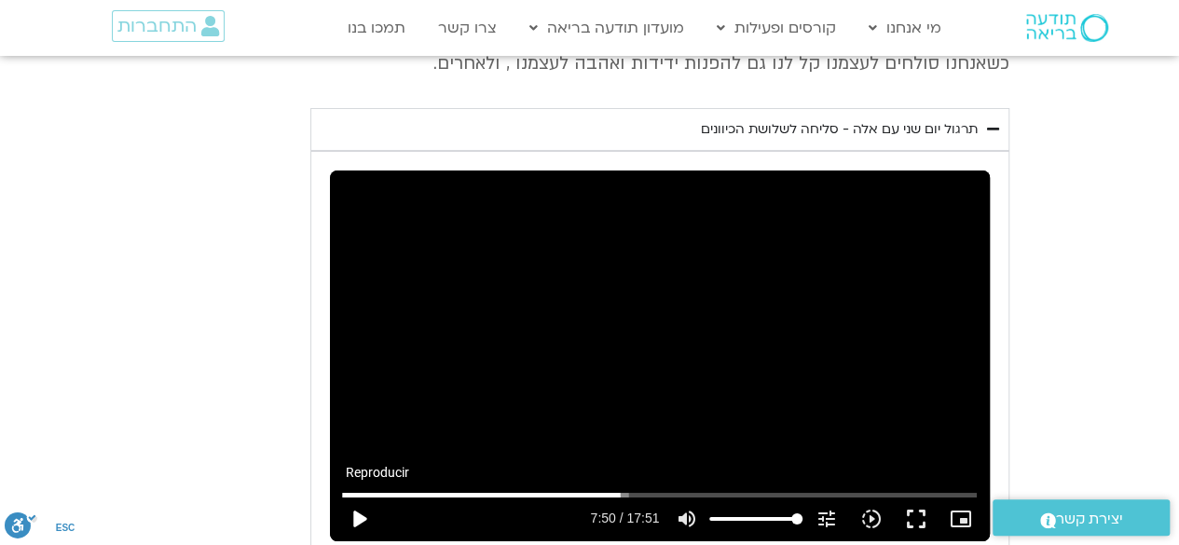
click at [362, 497] on button "play_arrow" at bounding box center [359, 519] width 45 height 45
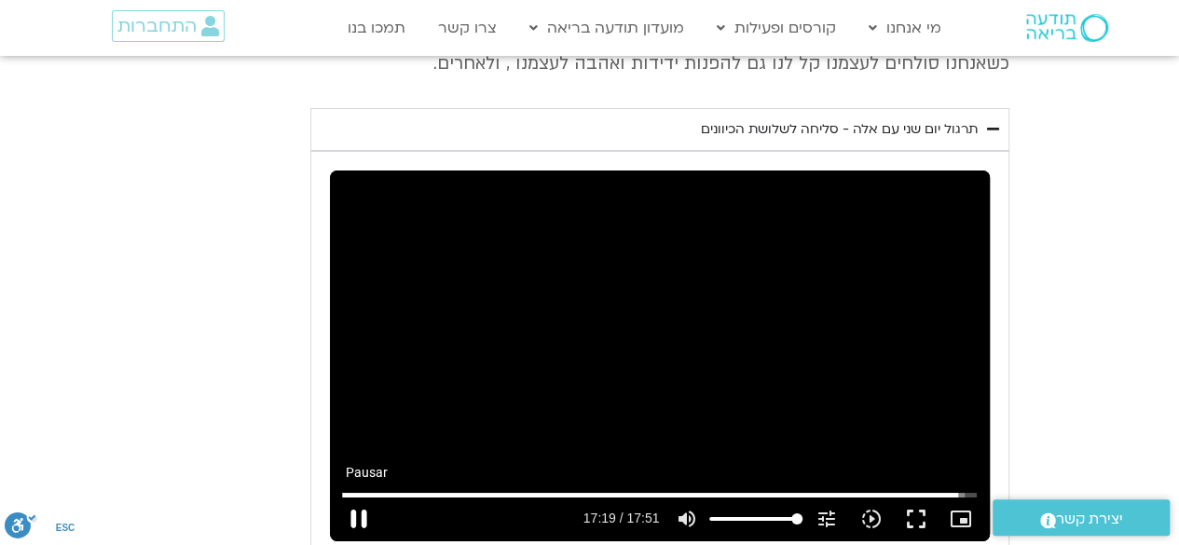
click at [358, 497] on button "pause" at bounding box center [359, 519] width 45 height 45
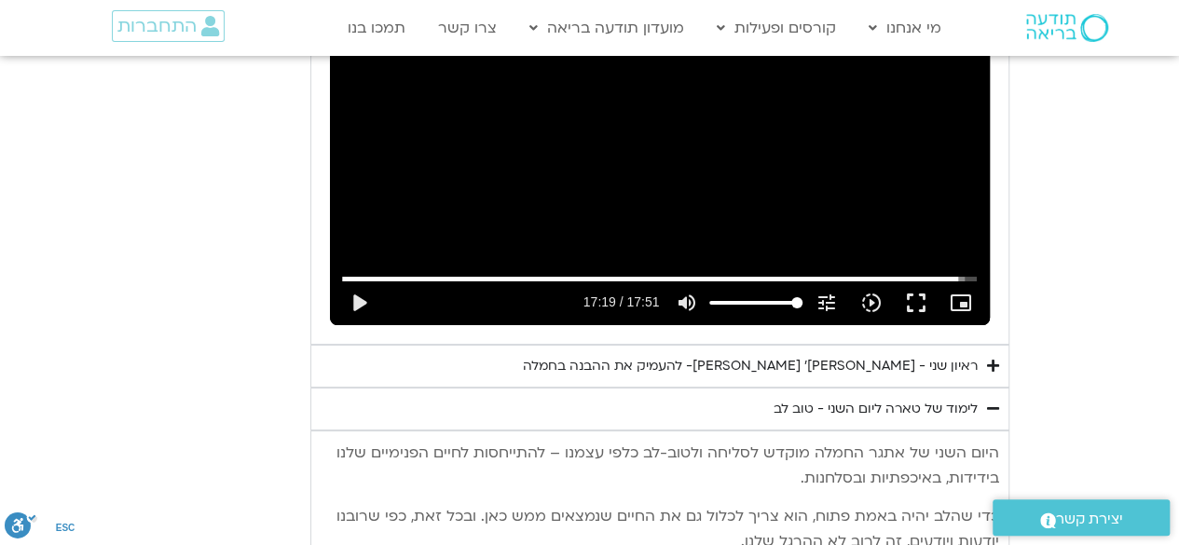
scroll to position [3520, 0]
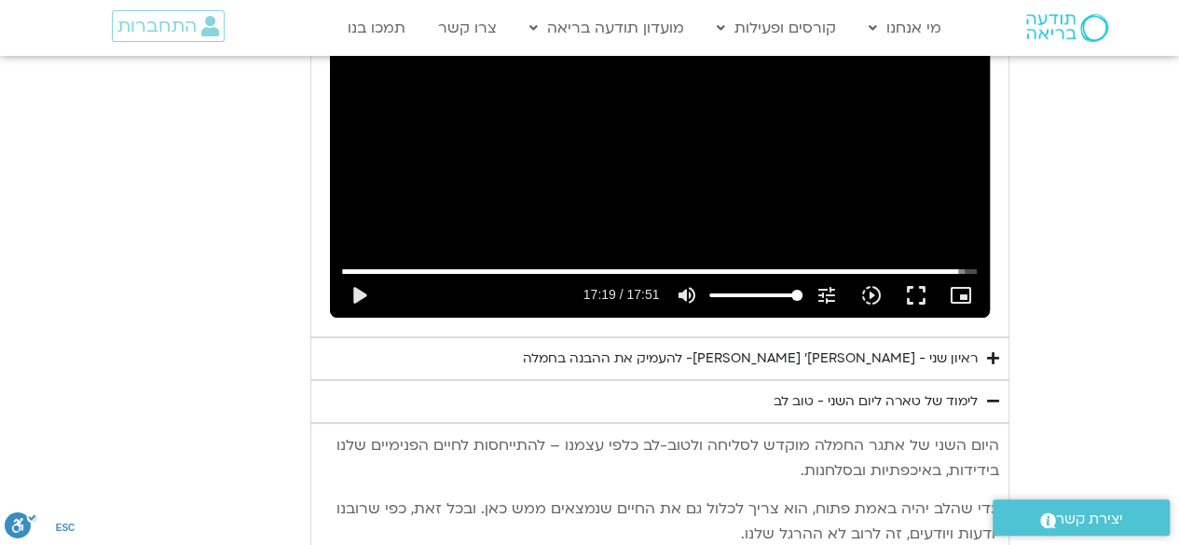
click at [946, 391] on div "לימוד של טארה ליום השני - טוב לב" at bounding box center [876, 402] width 204 height 22
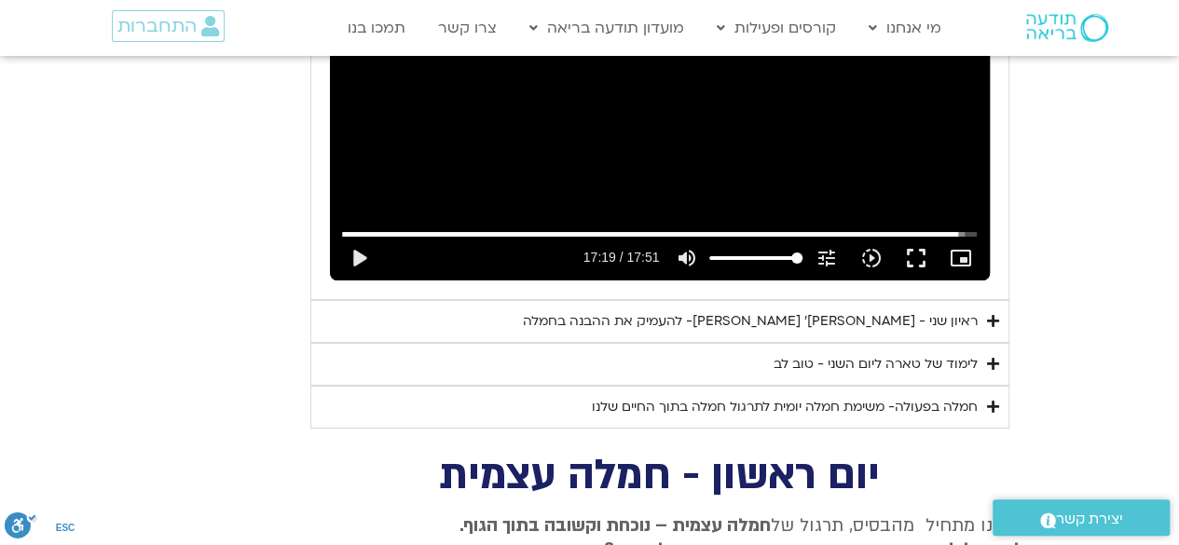
scroll to position [3507, 0]
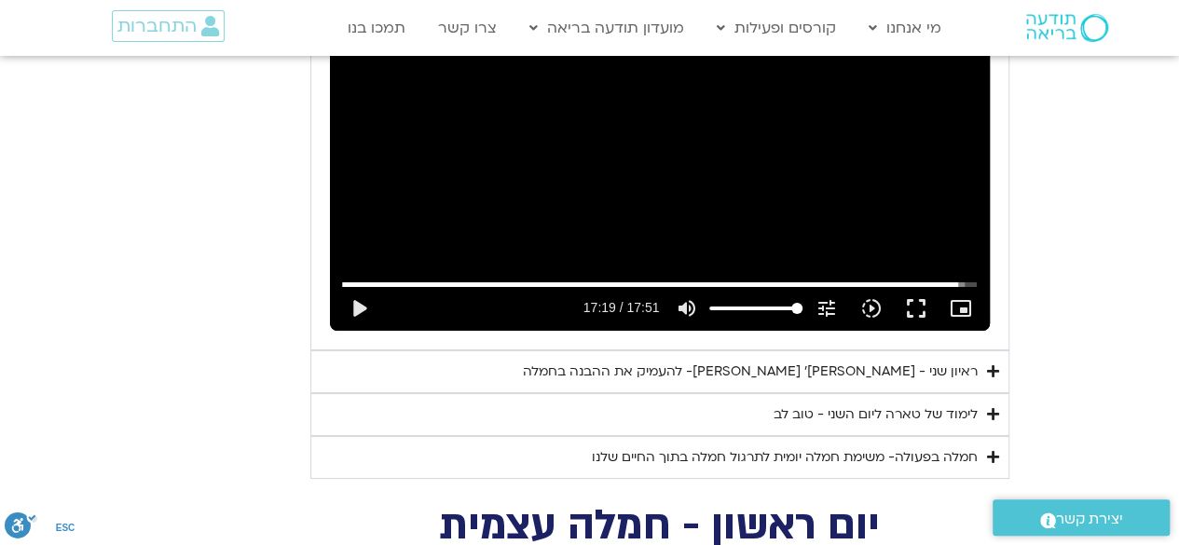
click at [969, 404] on div "לימוד של טארה ליום השני - טוב לב" at bounding box center [876, 415] width 204 height 22
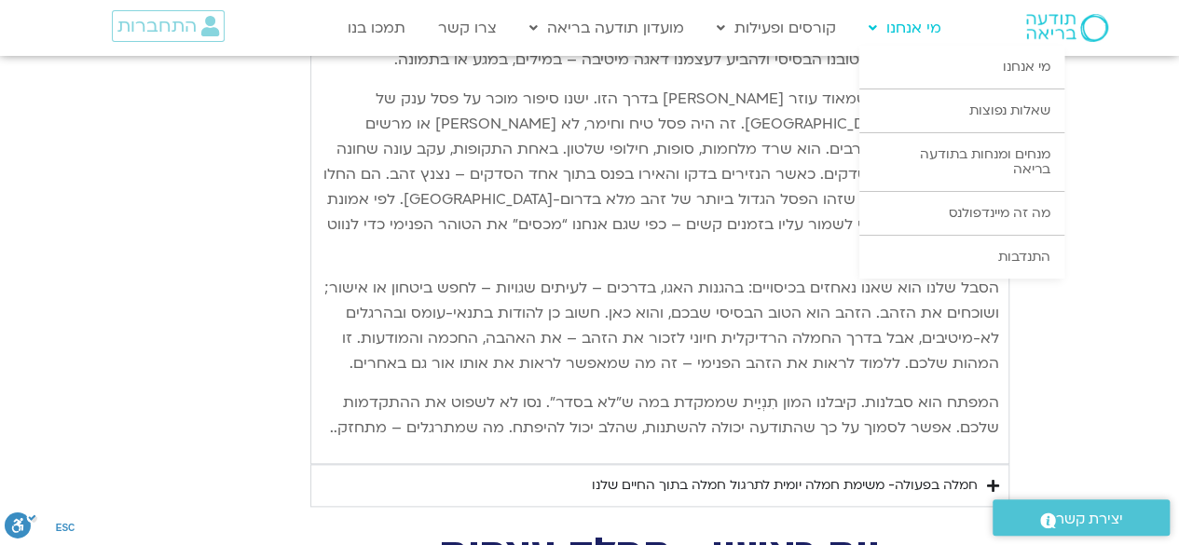
scroll to position [4415, 0]
